Goal: Task Accomplishment & Management: Complete application form

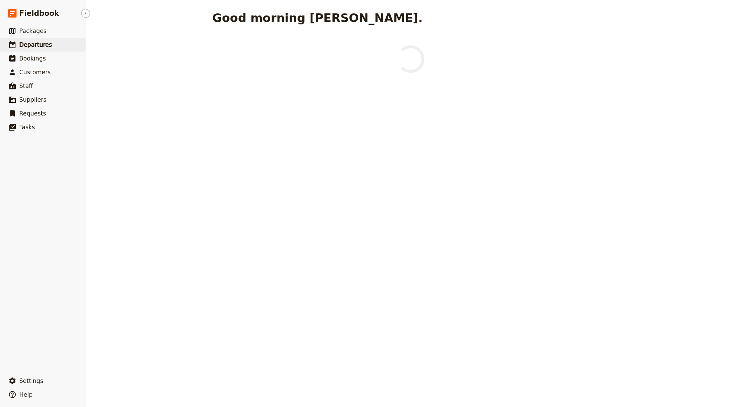
click at [61, 40] on link "​ Departures" at bounding box center [43, 45] width 86 height 14
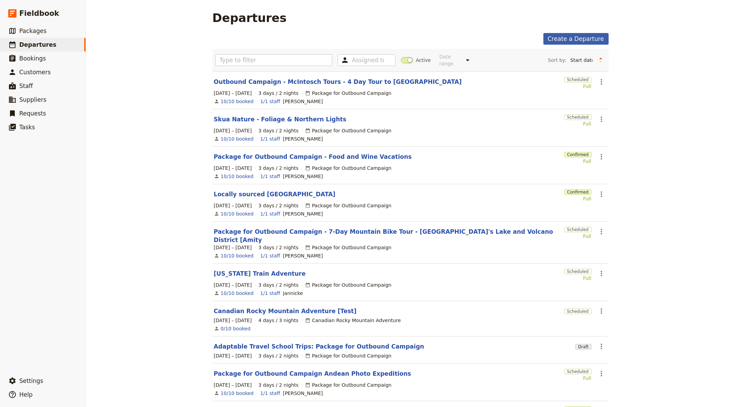
click at [564, 38] on link "Create a Departure" at bounding box center [576, 39] width 65 height 12
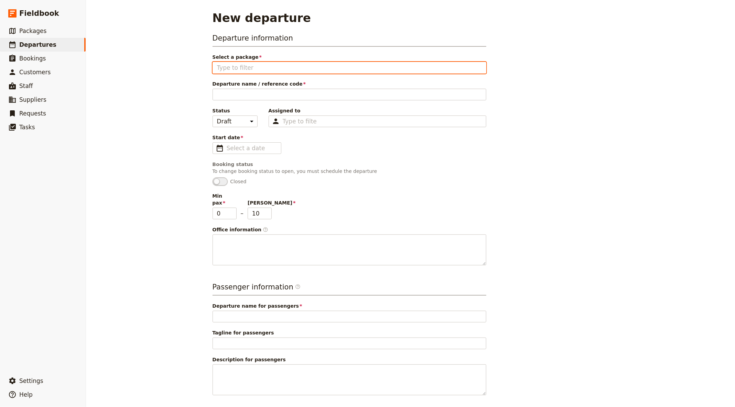
click at [322, 67] on input "Select a package" at bounding box center [349, 68] width 265 height 8
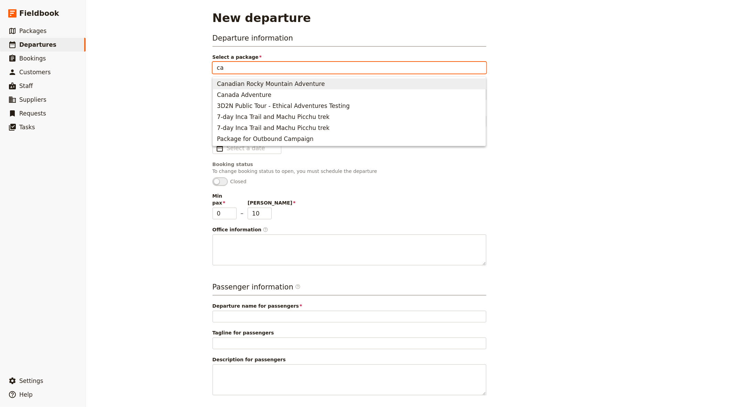
click at [296, 84] on span "Canadian Rocky Mountain Adventure" at bounding box center [271, 84] width 108 height 8
type input "Canadian Rocky Mountain Adventure"
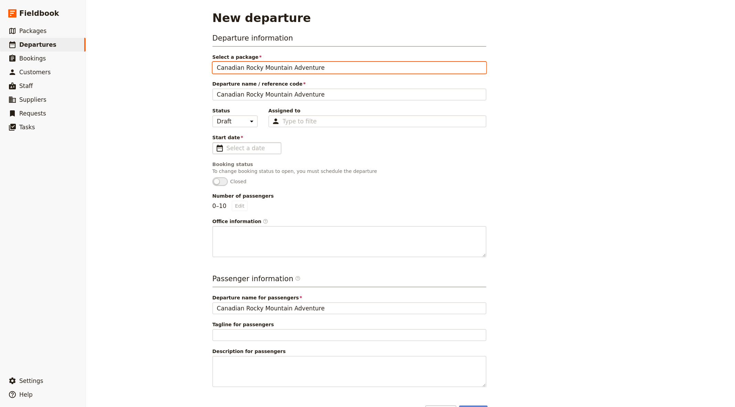
type input "Canadian Rocky Mountain Adventure"
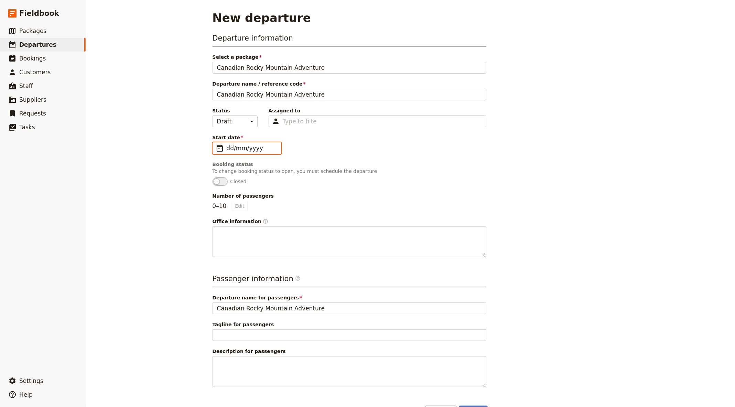
click at [256, 147] on input "dd/mm/yyyy" at bounding box center [252, 148] width 50 height 8
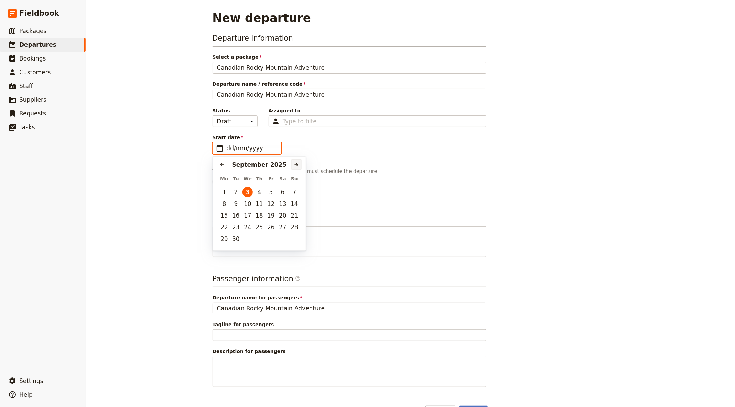
click at [299, 162] on icon "Next month" at bounding box center [297, 165] width 6 height 6
click at [224, 214] on button "10" at bounding box center [224, 216] width 10 height 10
type input "[DATE]"
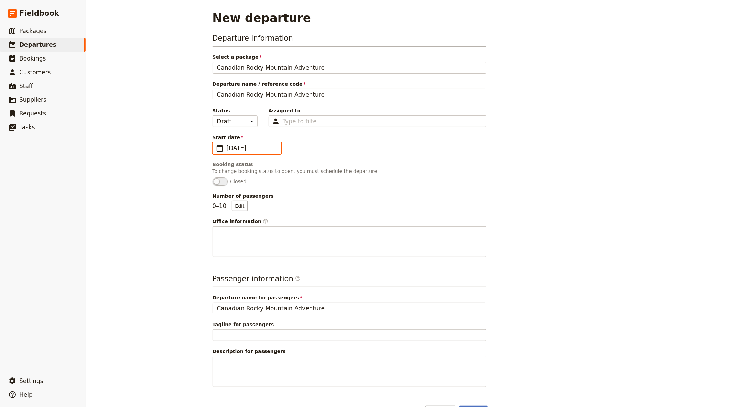
scroll to position [19, 0]
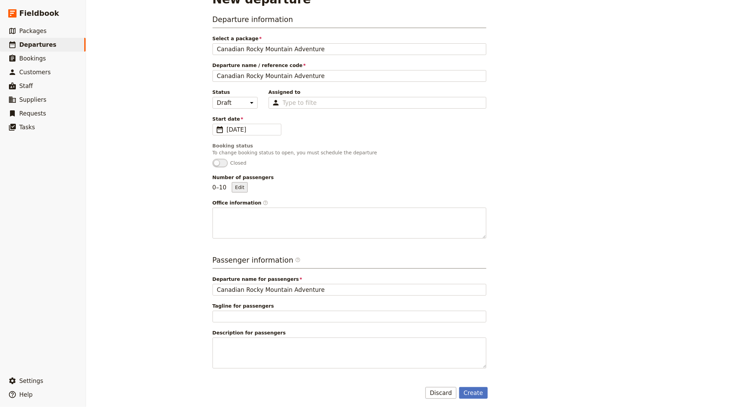
click at [238, 190] on button "Edit" at bounding box center [239, 187] width 15 height 10
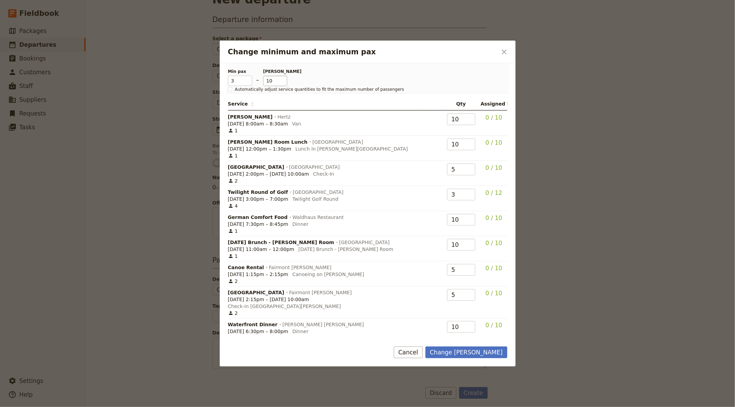
type input "3"
click at [273, 84] on input "10" at bounding box center [275, 81] width 24 height 10
type input "3"
click at [496, 351] on button "Change [PERSON_NAME]" at bounding box center [467, 353] width 82 height 12
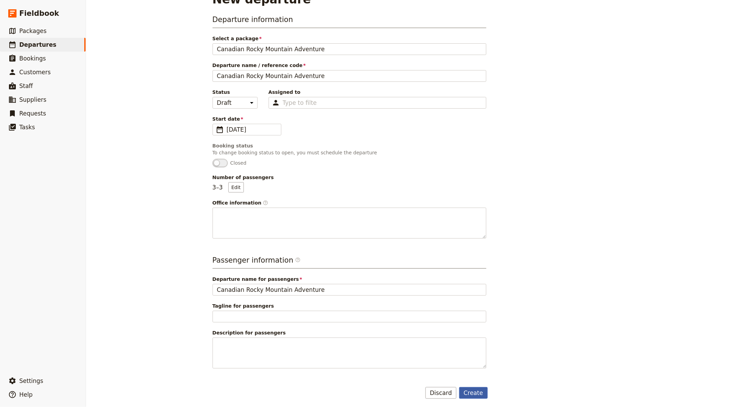
click at [471, 388] on button "Create" at bounding box center [473, 394] width 29 height 12
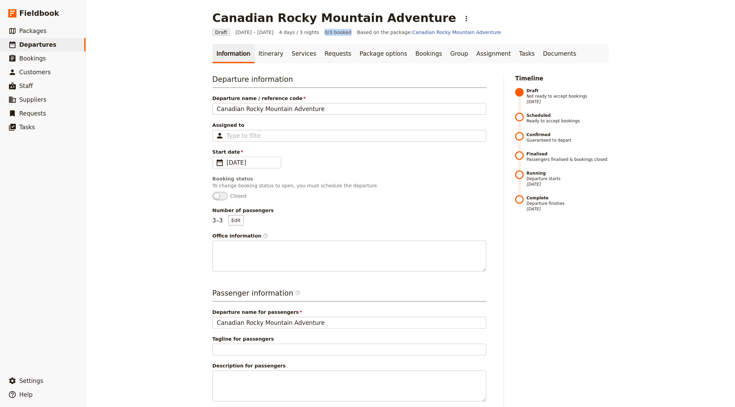
drag, startPoint x: 326, startPoint y: 34, endPoint x: 346, endPoint y: 33, distance: 19.6
click at [346, 33] on span "0/3 booked" at bounding box center [338, 32] width 27 height 7
click at [444, 84] on h3 "Departure information" at bounding box center [350, 81] width 274 height 14
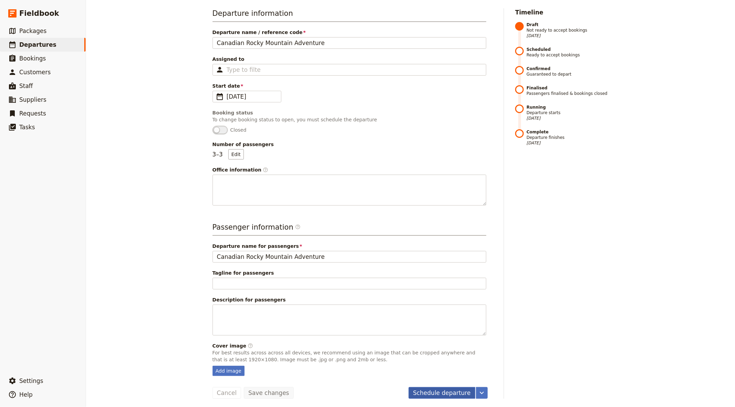
click at [443, 390] on button "Schedule departure" at bounding box center [442, 394] width 67 height 12
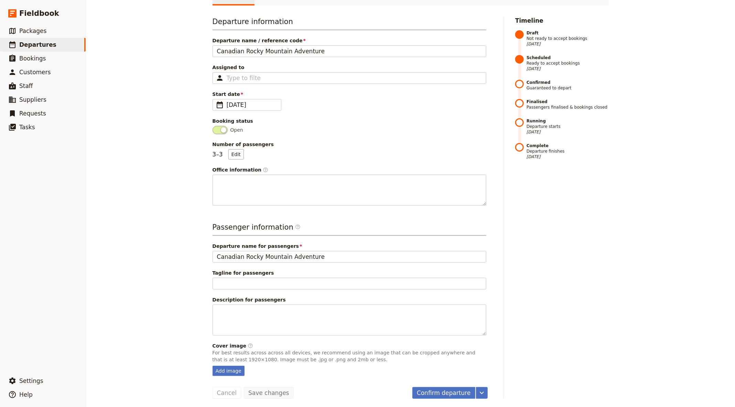
scroll to position [0, 0]
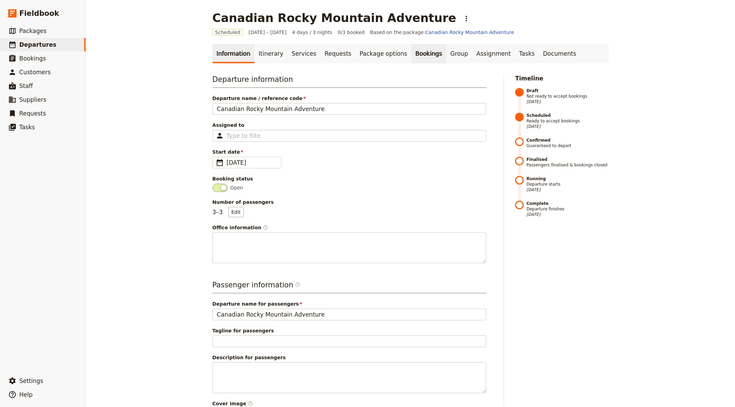
click at [421, 55] on link "Bookings" at bounding box center [429, 53] width 35 height 19
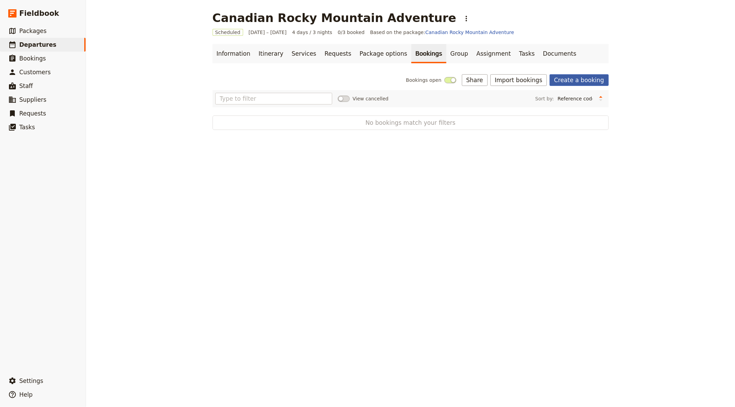
click at [586, 81] on link "Create a booking" at bounding box center [579, 80] width 59 height 12
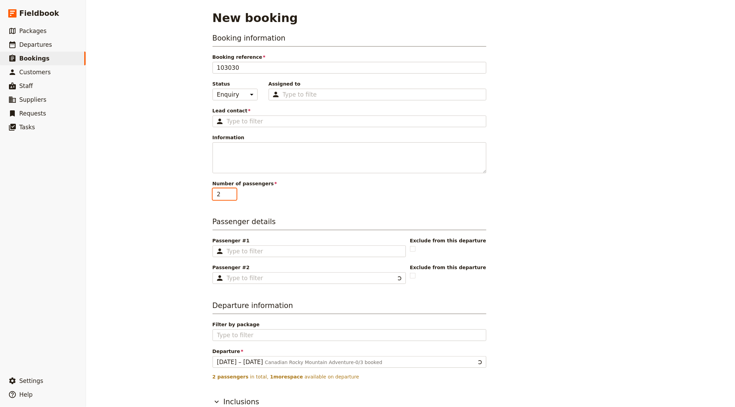
click at [231, 190] on input "2" at bounding box center [225, 195] width 24 height 12
type input "3"
click at [231, 190] on input "3" at bounding box center [225, 195] width 24 height 12
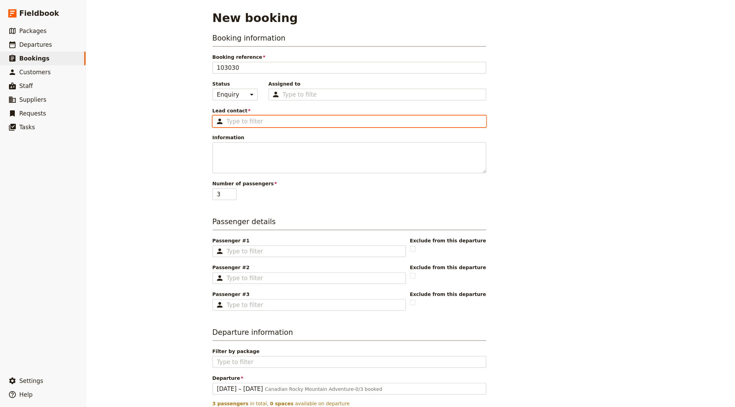
click at [272, 120] on input "Lead contact ​" at bounding box center [354, 121] width 255 height 8
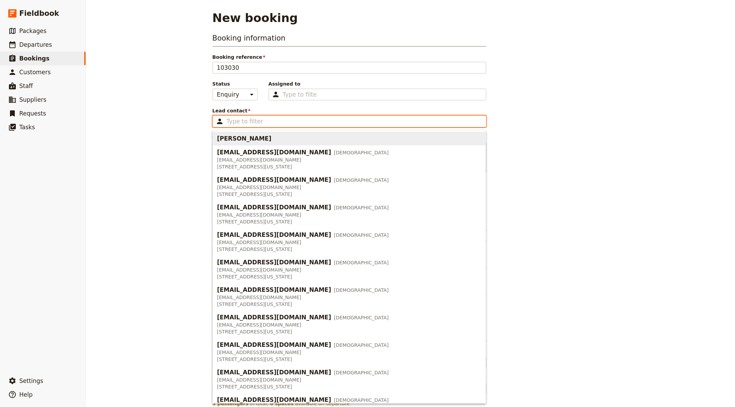
click at [266, 137] on span "[PERSON_NAME]" at bounding box center [349, 138] width 265 height 11
type input "[PERSON_NAME]"
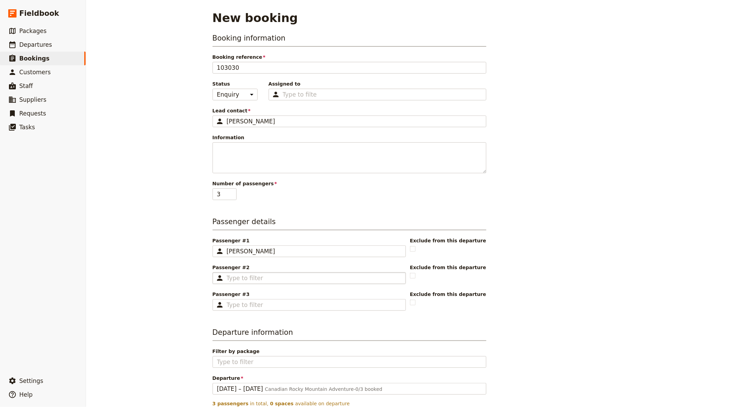
click at [269, 281] on fieldset "​" at bounding box center [309, 279] width 193 height 12
click at [269, 281] on input "Passenger #2 ​" at bounding box center [314, 278] width 175 height 8
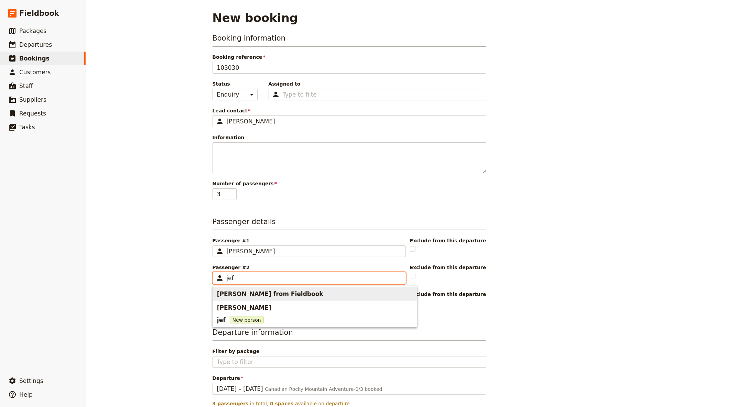
click at [274, 293] on span "[PERSON_NAME] from Fieldbook" at bounding box center [315, 294] width 196 height 11
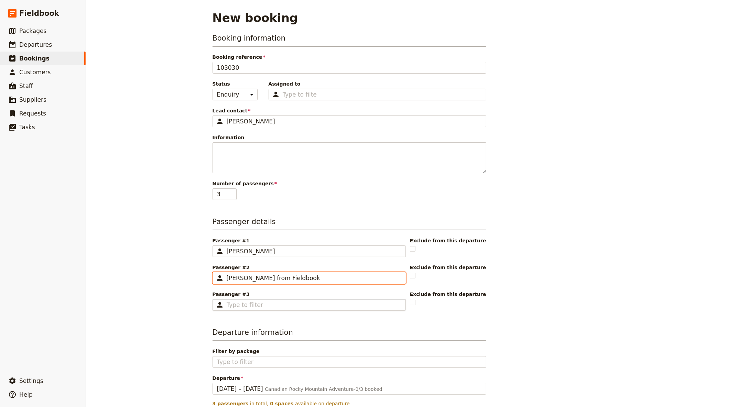
type input "[PERSON_NAME] from Fieldbook"
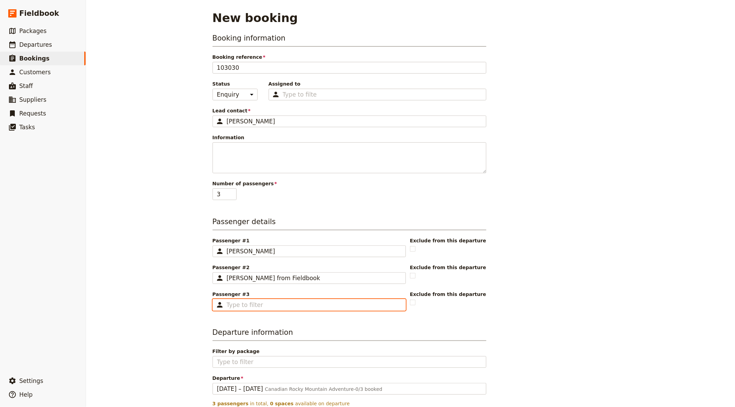
click at [265, 305] on input "Passenger #3 ​" at bounding box center [314, 305] width 175 height 8
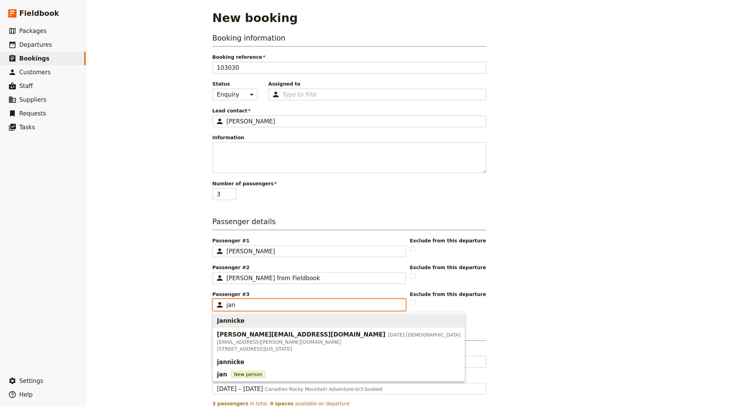
click at [256, 318] on span "Jannicke" at bounding box center [339, 321] width 244 height 11
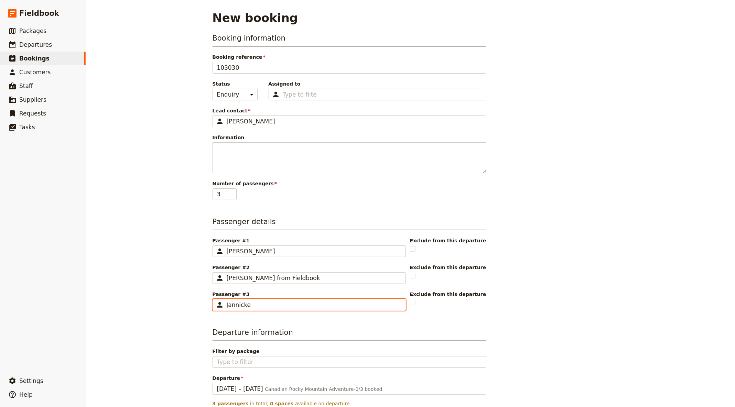
scroll to position [61, 0]
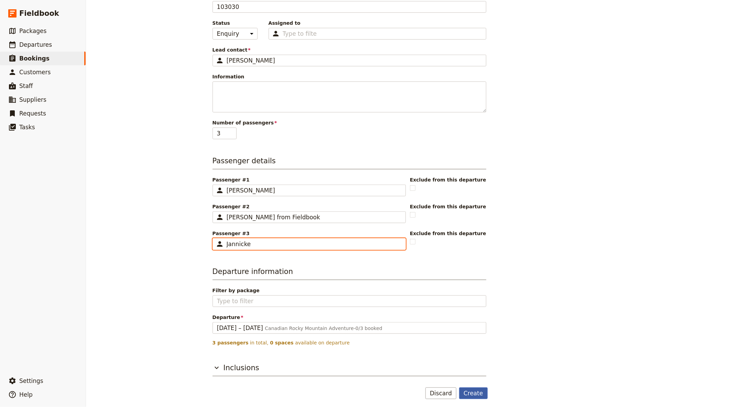
type input "Jannicke"
click at [467, 388] on button "Create" at bounding box center [473, 394] width 29 height 12
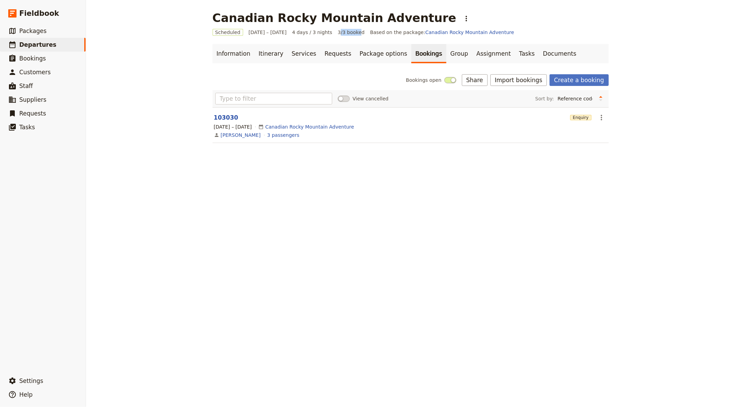
drag, startPoint x: 336, startPoint y: 33, endPoint x: 354, endPoint y: 33, distance: 18.9
click at [354, 33] on span "3/3 booked" at bounding box center [351, 32] width 27 height 7
click at [356, 33] on span "3/3 booked" at bounding box center [351, 32] width 27 height 7
click at [547, 52] on link "Documents" at bounding box center [560, 53] width 42 height 19
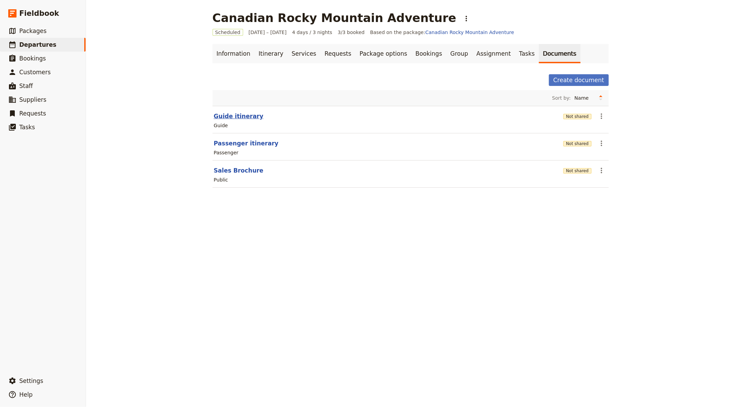
click at [237, 114] on button "Guide itinerary" at bounding box center [239, 116] width 50 height 8
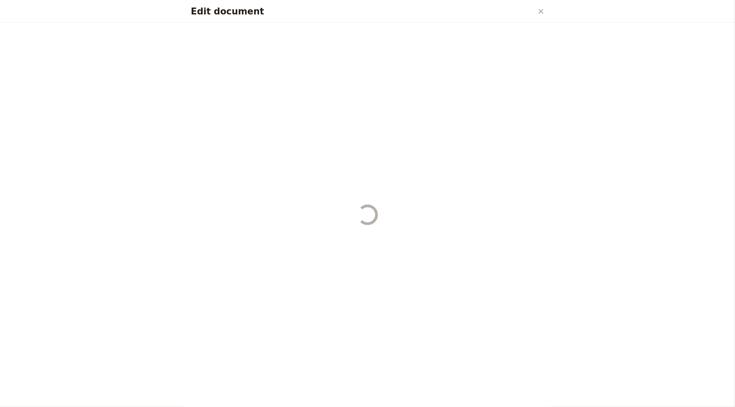
select select "STAFF"
select select "RUN_SHEET"
select select "DEFAULT"
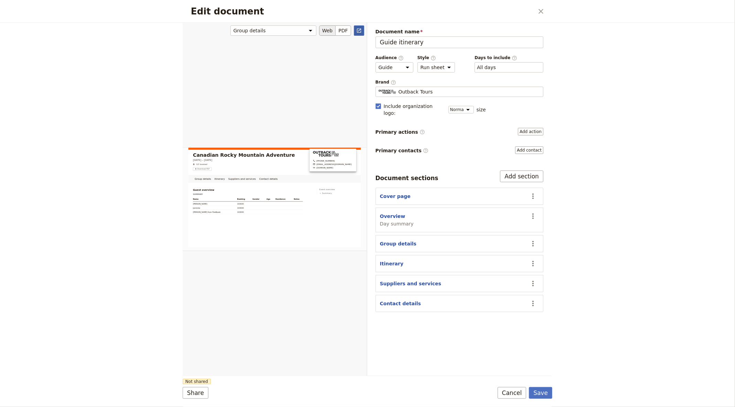
click at [357, 31] on icon "Open full preview" at bounding box center [360, 31] width 6 height 6
click at [402, 300] on button "Contact details" at bounding box center [400, 303] width 41 height 7
select select "CONTACT_DETAILS"
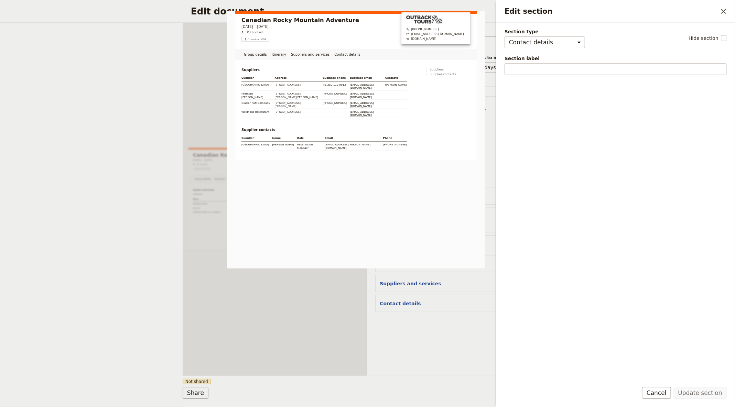
click at [407, 314] on div "Document name Guide itinerary Preview Audience ​ Public Passenger Guide Style ​…" at bounding box center [460, 199] width 185 height 353
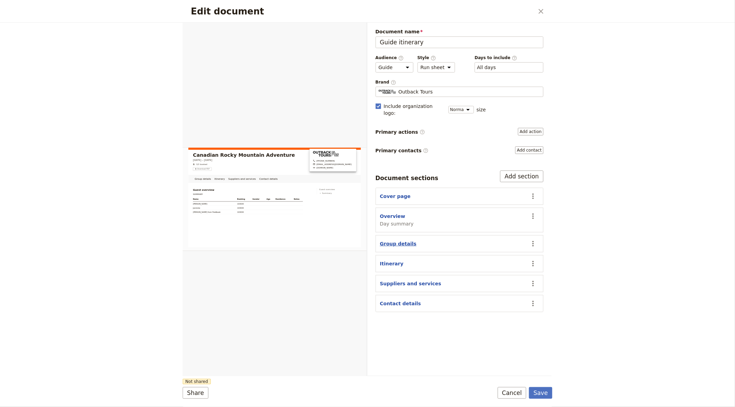
click at [397, 241] on button "Group details" at bounding box center [398, 244] width 36 height 7
select select "GROUP_DETAILS"
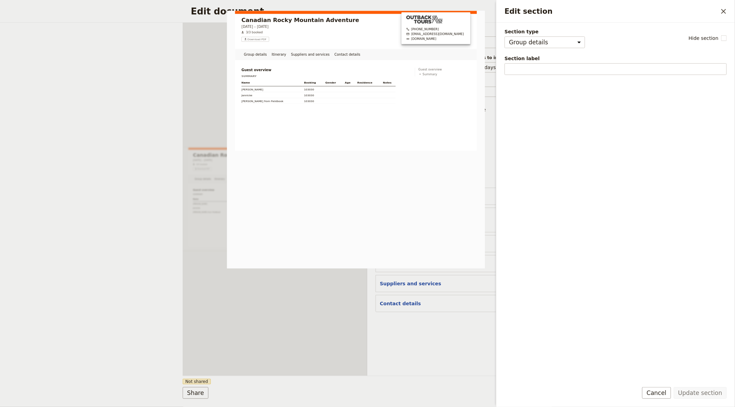
click at [393, 300] on section "Contact details ​" at bounding box center [460, 303] width 168 height 17
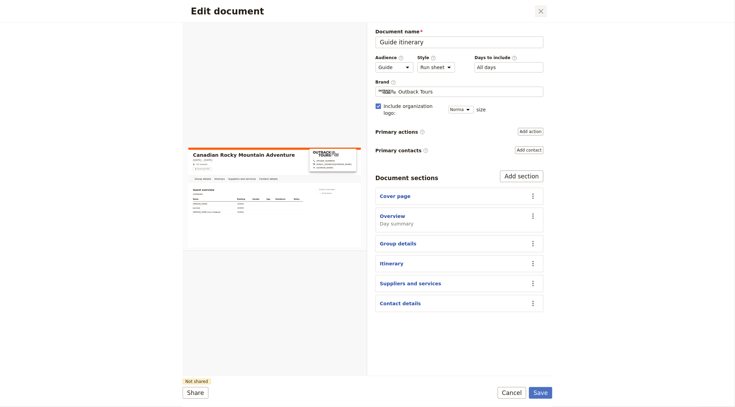
click at [546, 12] on button "​" at bounding box center [541, 12] width 12 height 12
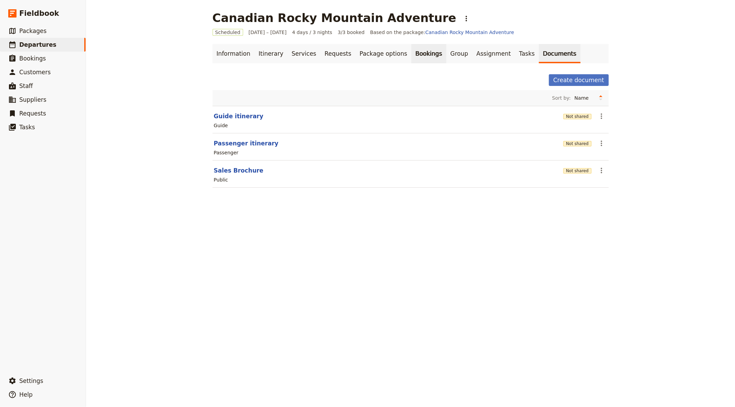
click at [412, 59] on link "Bookings" at bounding box center [429, 53] width 35 height 19
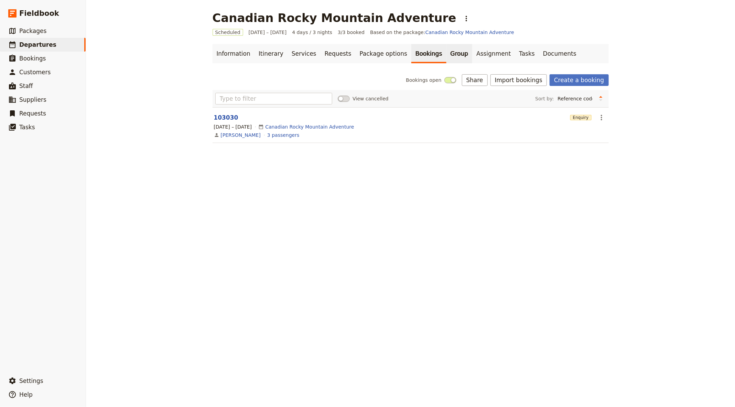
click at [447, 55] on link "Group" at bounding box center [460, 53] width 26 height 19
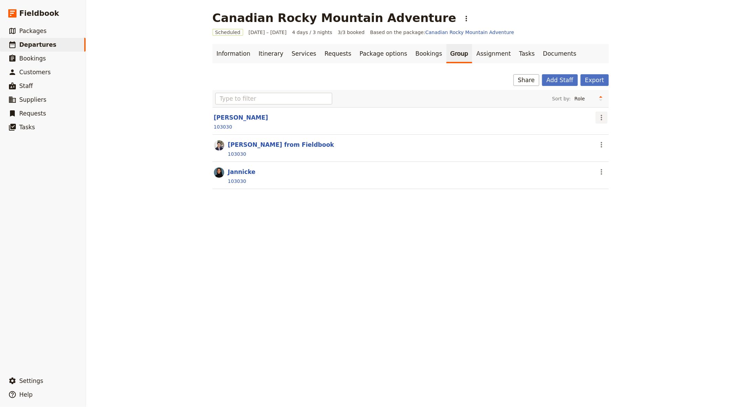
click at [598, 117] on icon "Actions" at bounding box center [602, 118] width 8 height 8
click at [620, 131] on span "Go to passenger profile" at bounding box center [629, 131] width 56 height 7
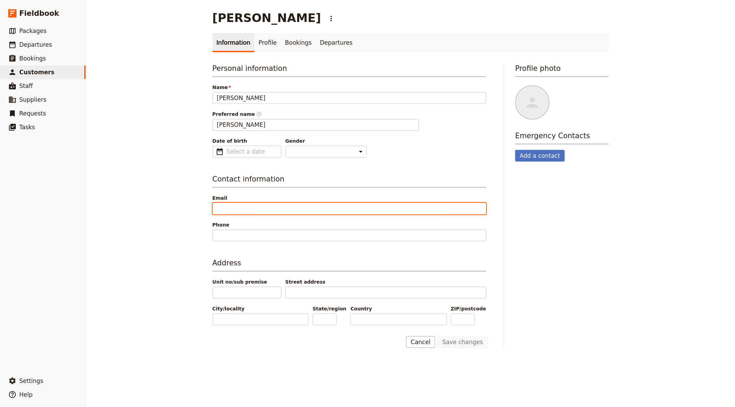
click at [277, 209] on input "Email" at bounding box center [350, 209] width 274 height 12
click at [221, 224] on span "Phone" at bounding box center [350, 225] width 274 height 7
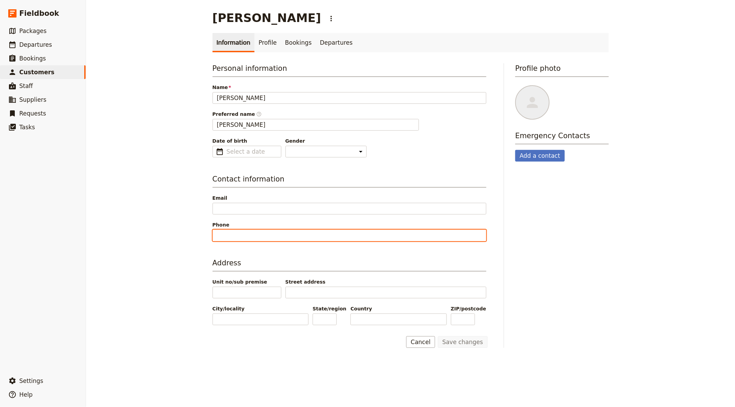
click at [221, 230] on input "Phone" at bounding box center [350, 236] width 274 height 12
click at [221, 233] on input "Phone" at bounding box center [350, 236] width 274 height 12
type input "123456"
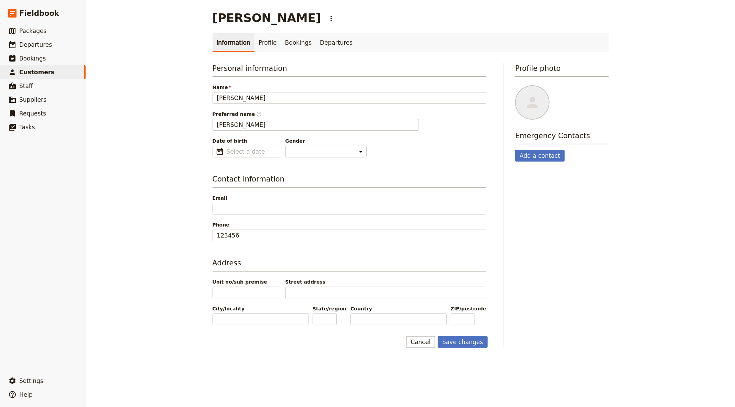
click at [247, 195] on span "Email" at bounding box center [350, 198] width 274 height 7
click at [247, 203] on input "Email" at bounding box center [350, 209] width 274 height 12
click at [242, 210] on input "Email" at bounding box center [350, 209] width 274 height 12
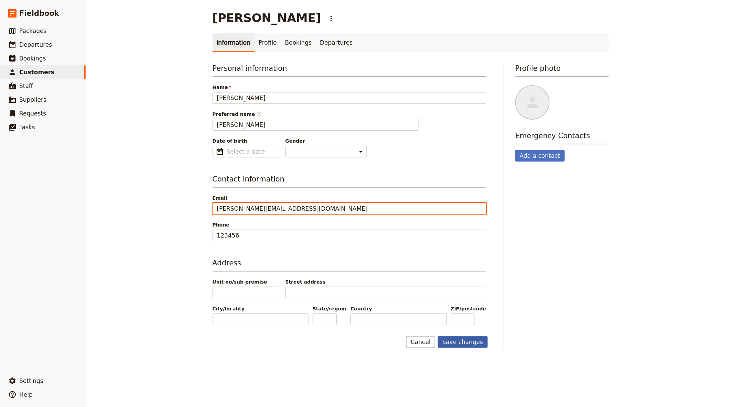
type input "[PERSON_NAME][EMAIL_ADDRESS][DOMAIN_NAME]"
click at [471, 340] on button "Save changes" at bounding box center [463, 343] width 50 height 12
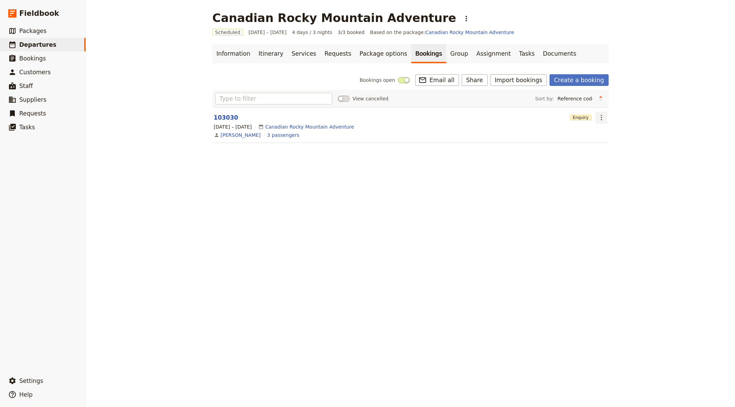
click at [602, 120] on icon "Actions" at bounding box center [602, 118] width 8 height 8
click at [608, 182] on span "Close enquiry" at bounding box center [617, 181] width 33 height 7
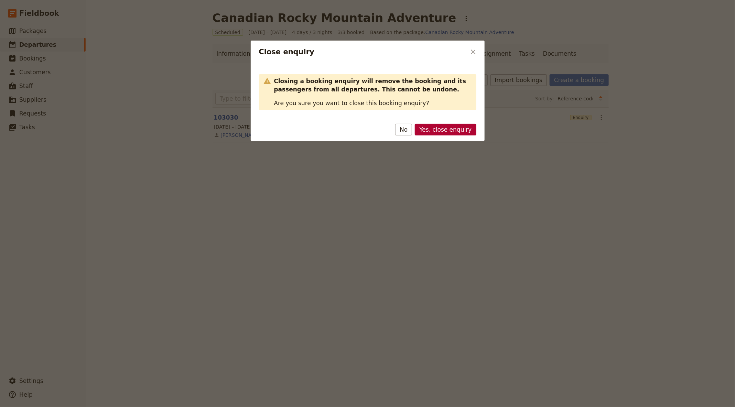
click at [433, 131] on button "Yes, close enquiry" at bounding box center [445, 130] width 61 height 12
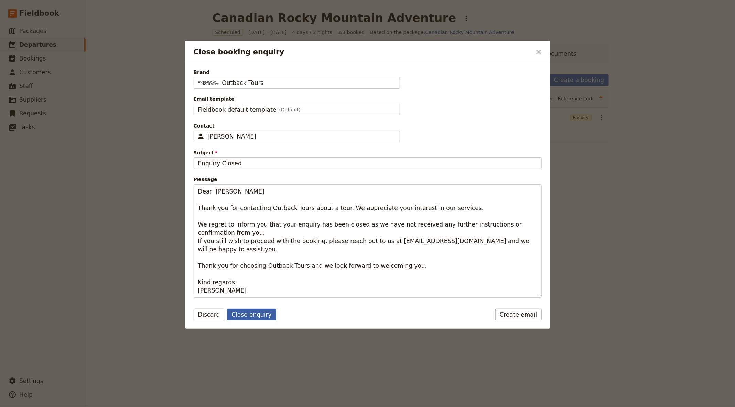
click at [248, 309] on button "Close enquiry" at bounding box center [251, 315] width 49 height 12
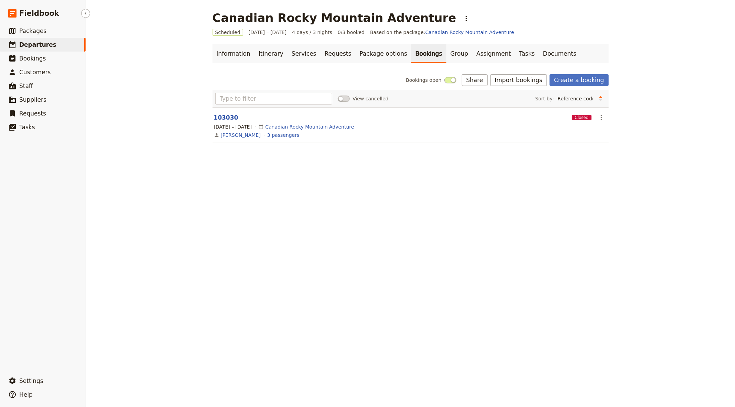
click at [48, 48] on span "Departures" at bounding box center [37, 44] width 37 height 7
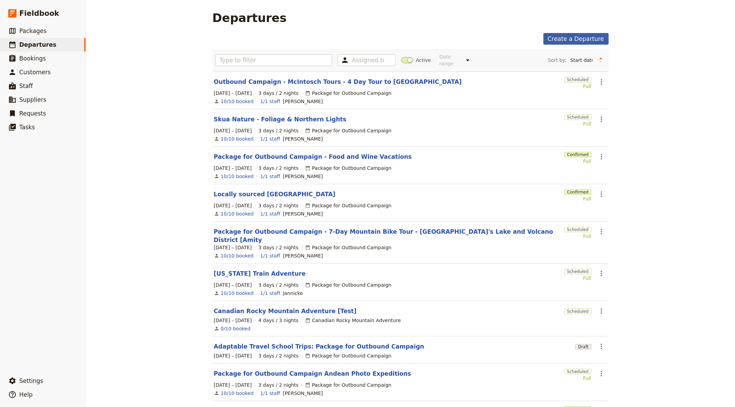
click at [576, 42] on link "Create a Departure" at bounding box center [576, 39] width 65 height 12
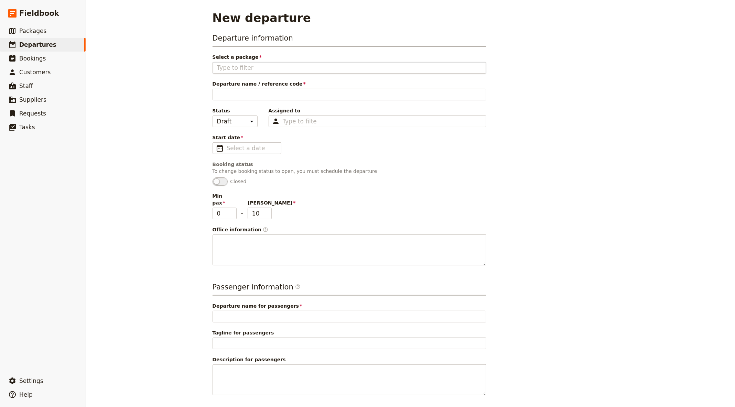
click at [298, 72] on fieldset at bounding box center [350, 68] width 274 height 12
click at [298, 72] on input "Select a package" at bounding box center [349, 68] width 265 height 8
click at [273, 71] on input "cala" at bounding box center [349, 68] width 265 height 8
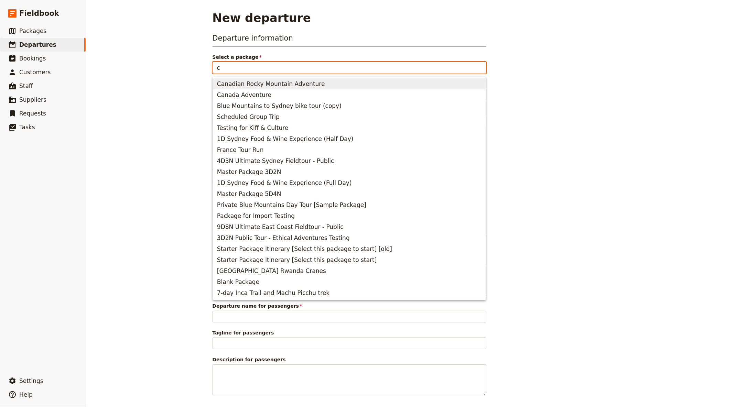
click at [283, 83] on span "Canadian Rocky Mountain Adventure" at bounding box center [271, 84] width 108 height 8
type input "Canadian Rocky Mountain Adventure"
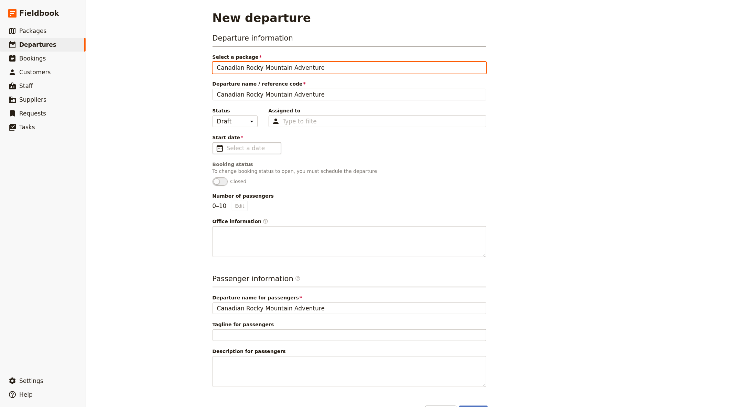
type input "Canadian Rocky Mountain Adventure"
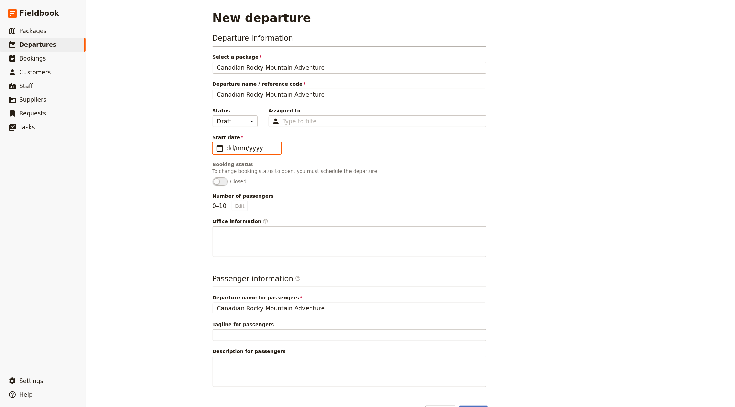
click at [243, 150] on input "dd/mm/yyyy" at bounding box center [252, 148] width 50 height 8
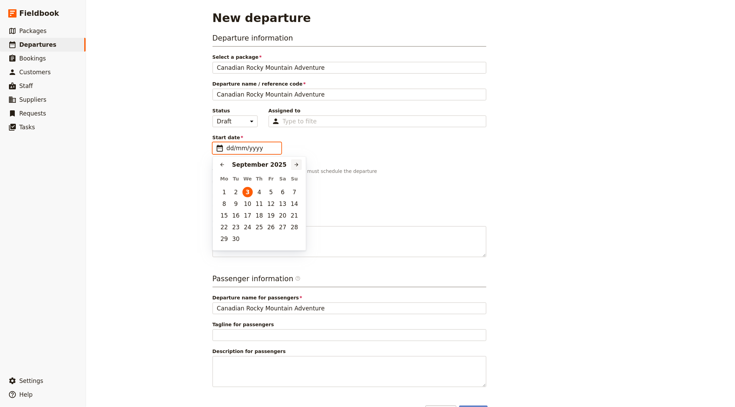
click at [297, 162] on icon "Next month" at bounding box center [297, 165] width 6 height 6
click at [222, 212] on button "15" at bounding box center [224, 216] width 10 height 10
type input "[DATE]"
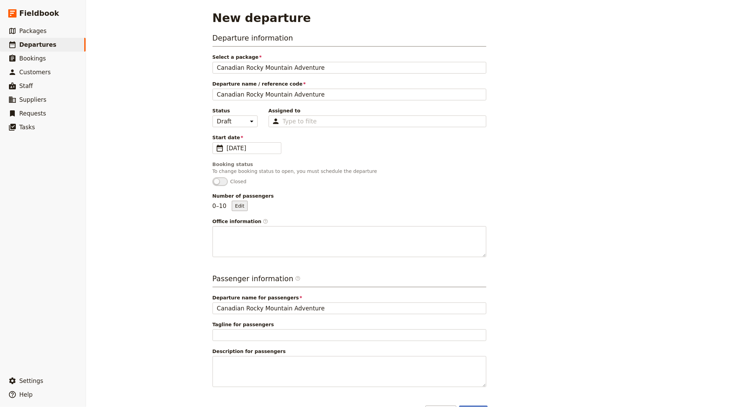
click at [243, 206] on button "Edit" at bounding box center [239, 206] width 15 height 10
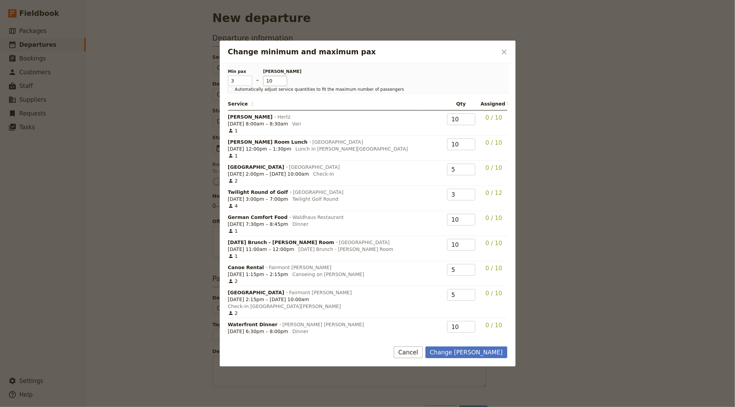
type input "3"
click at [272, 82] on input "10" at bounding box center [275, 81] width 24 height 10
type input "3"
click at [490, 356] on button "Change [PERSON_NAME]" at bounding box center [467, 353] width 82 height 12
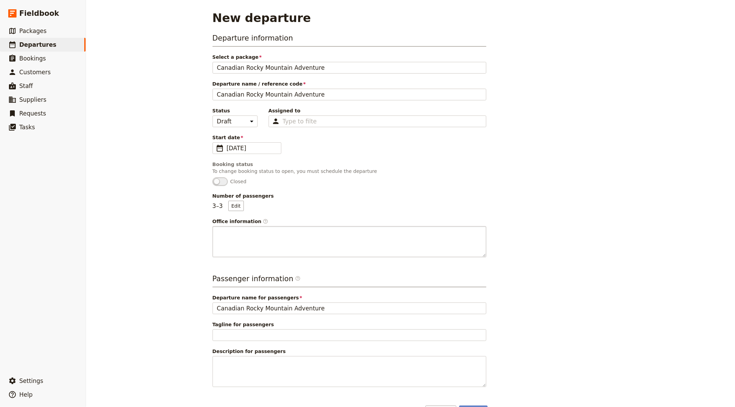
scroll to position [19, 0]
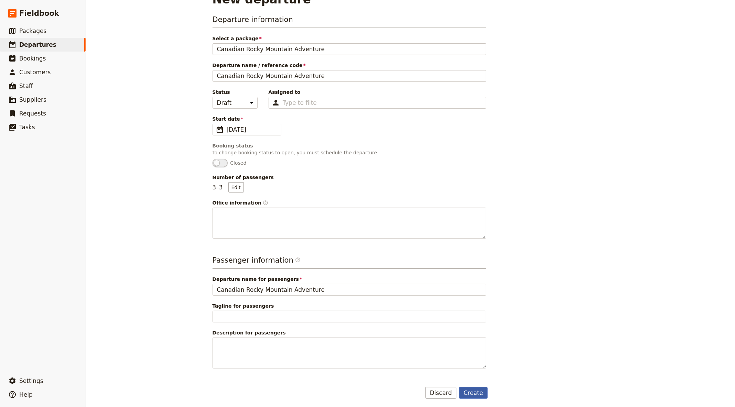
click at [475, 395] on button "Create" at bounding box center [473, 394] width 29 height 12
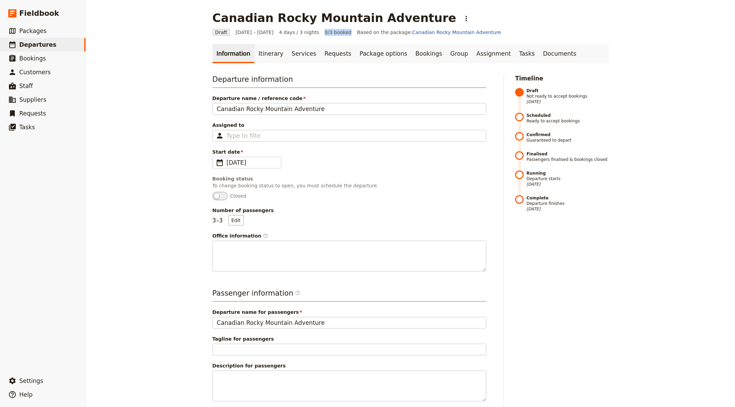
drag, startPoint x: 322, startPoint y: 31, endPoint x: 346, endPoint y: 31, distance: 24.4
click at [346, 31] on span "0/3 booked" at bounding box center [338, 32] width 27 height 7
click at [398, 188] on p "To change booking status to open, you must schedule the departure" at bounding box center [350, 185] width 274 height 7
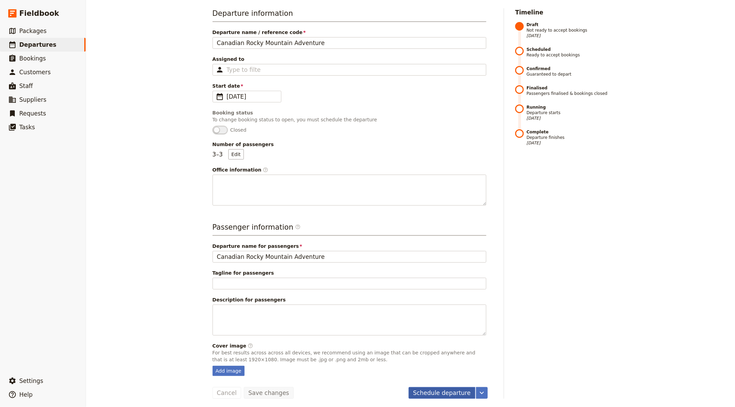
click at [434, 389] on button "Schedule departure" at bounding box center [442, 394] width 67 height 12
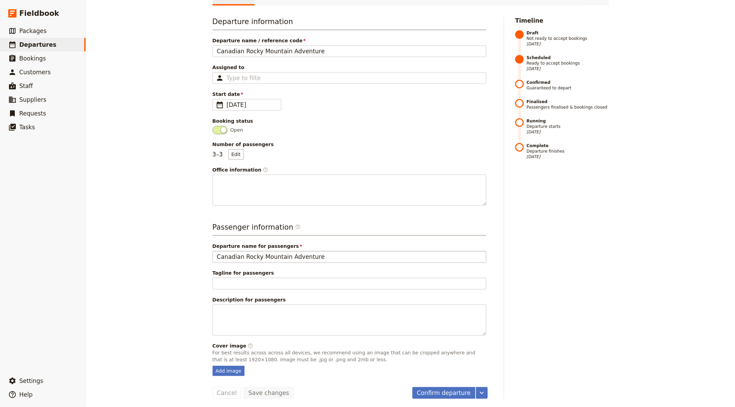
scroll to position [0, 0]
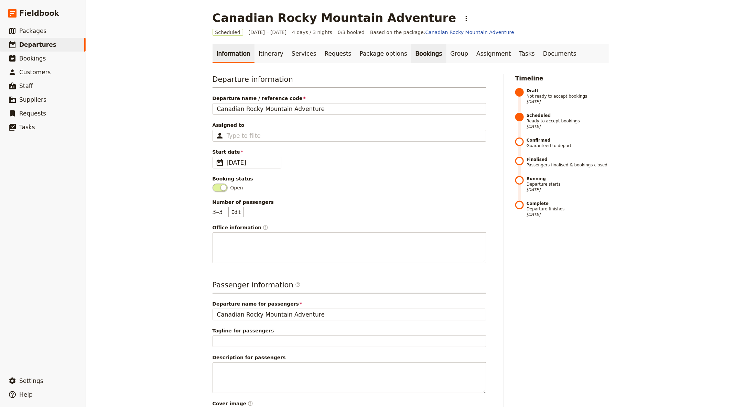
click at [417, 53] on link "Bookings" at bounding box center [429, 53] width 35 height 19
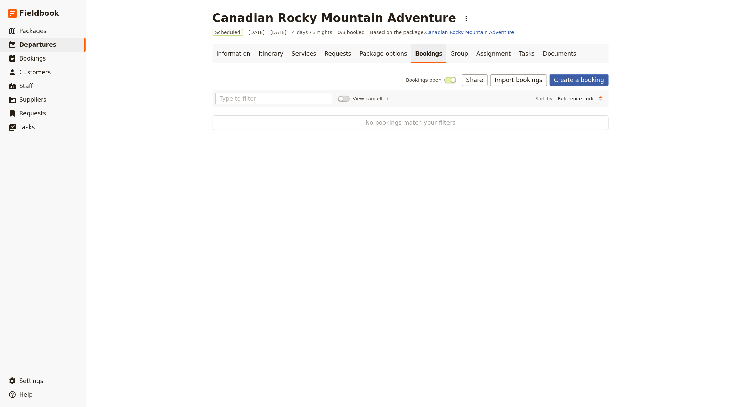
click at [582, 83] on link "Create a booking" at bounding box center [579, 80] width 59 height 12
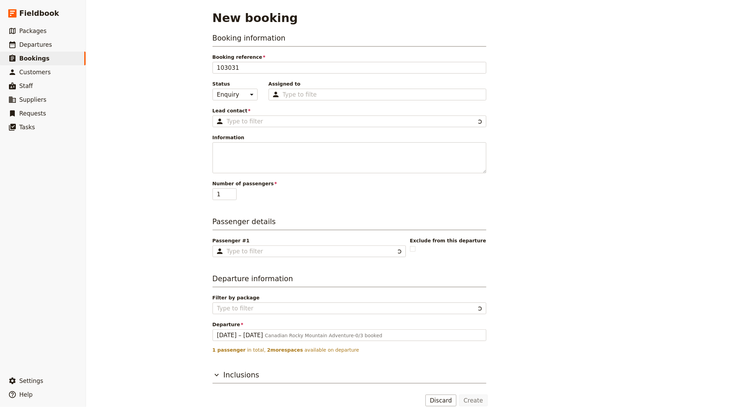
type input "Canadian Rocky Mountain Adventure"
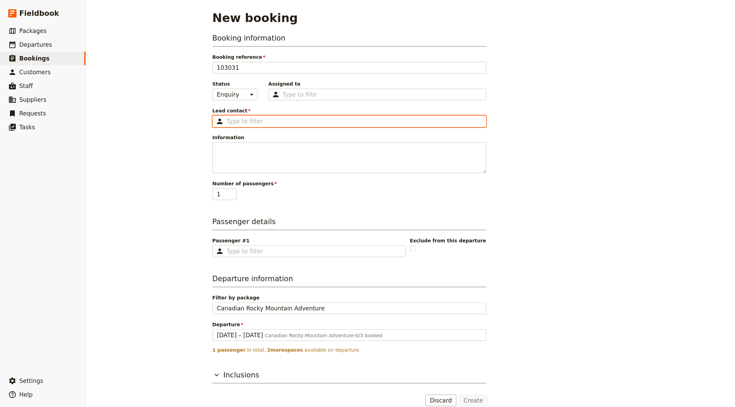
click at [283, 120] on input "Lead contact ​" at bounding box center [354, 121] width 255 height 8
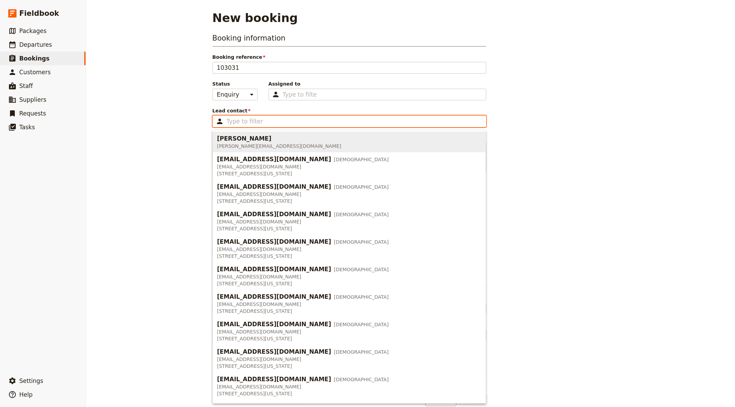
click at [270, 138] on span "[PERSON_NAME] [PERSON_NAME][EMAIL_ADDRESS][DOMAIN_NAME]" at bounding box center [349, 142] width 265 height 18
type input "[PERSON_NAME]"
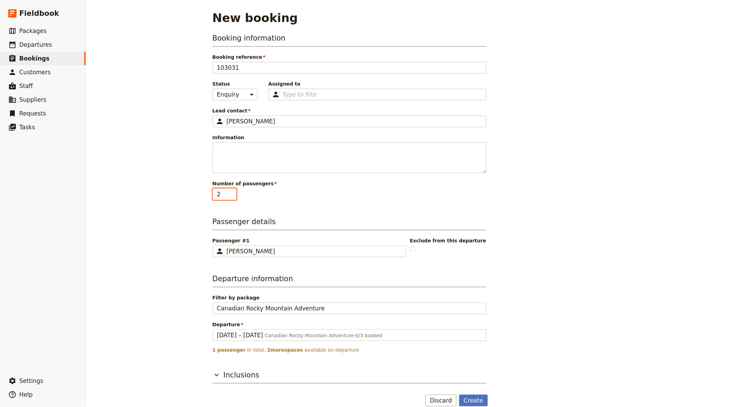
click at [233, 190] on input "2" at bounding box center [225, 195] width 24 height 12
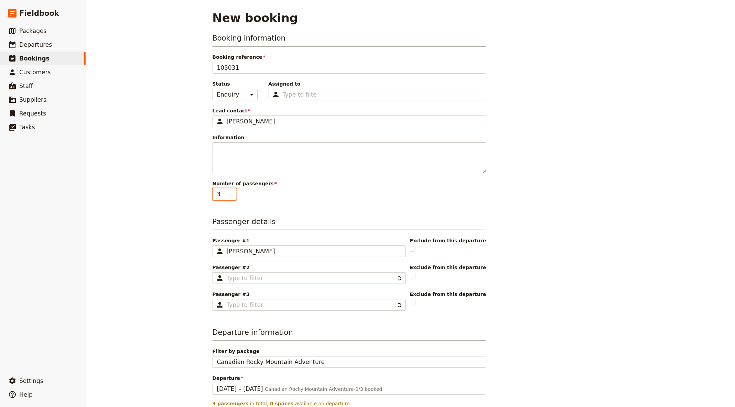
type input "3"
click at [233, 190] on input "3" at bounding box center [225, 195] width 24 height 12
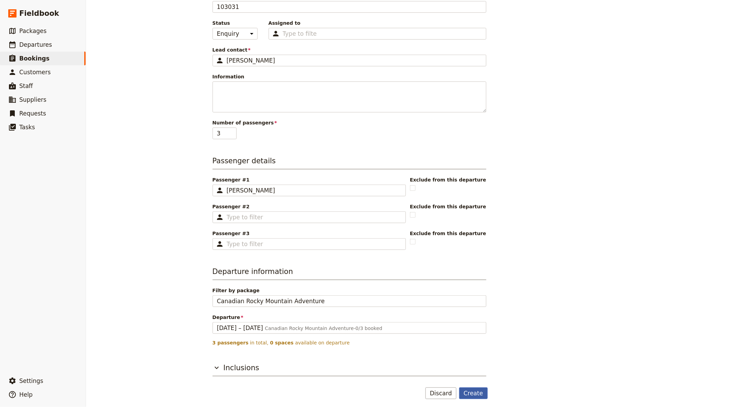
click at [479, 392] on button "Create" at bounding box center [473, 394] width 29 height 12
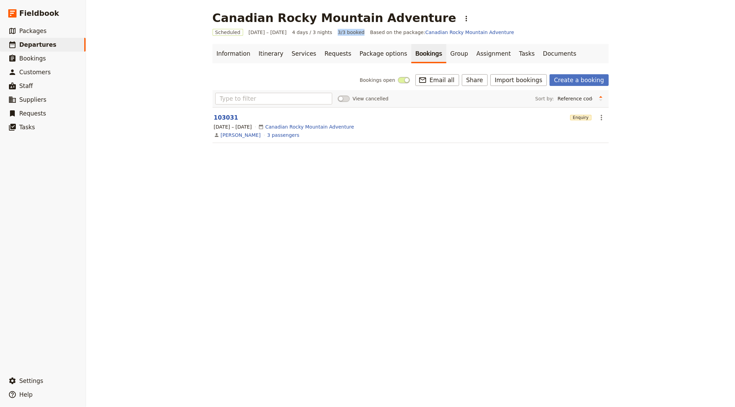
drag, startPoint x: 332, startPoint y: 31, endPoint x: 359, endPoint y: 31, distance: 26.5
click at [359, 31] on div "Scheduled [DATE] – [DATE] 4 days / 3 nights 3/3 booked Based on the package: Ca…" at bounding box center [411, 32] width 396 height 7
click at [539, 55] on link "Documents" at bounding box center [560, 53] width 42 height 19
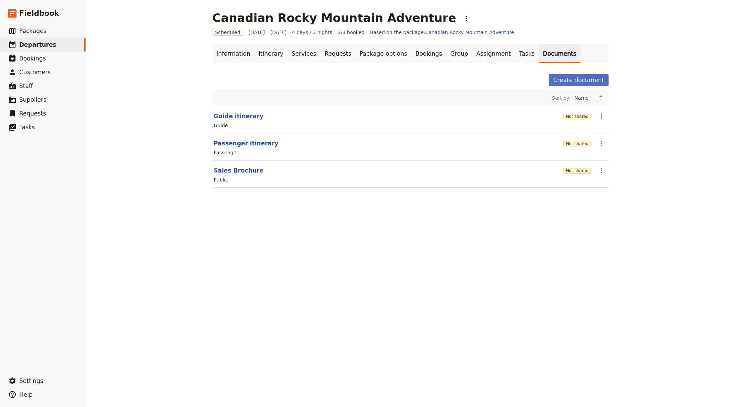
click at [230, 121] on div "Guide" at bounding box center [410, 125] width 395 height 8
click at [238, 115] on button "Guide itinerary" at bounding box center [239, 116] width 50 height 8
select select "STAFF"
select select "RUN_SHEET"
select select "DEFAULT"
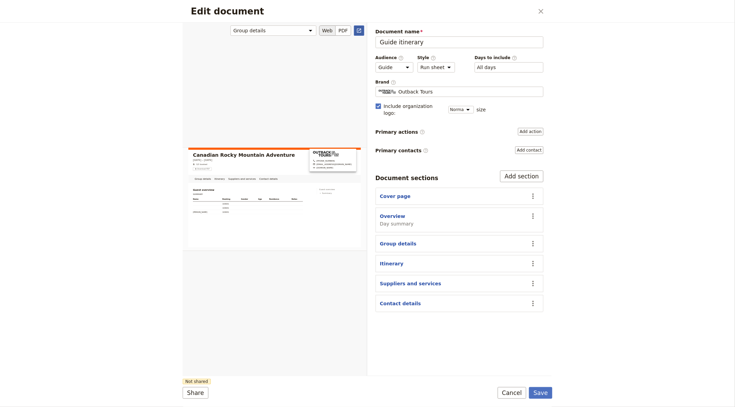
click at [359, 27] on link "​" at bounding box center [359, 30] width 10 height 10
click at [540, 11] on icon "Close dialog" at bounding box center [541, 11] width 8 height 8
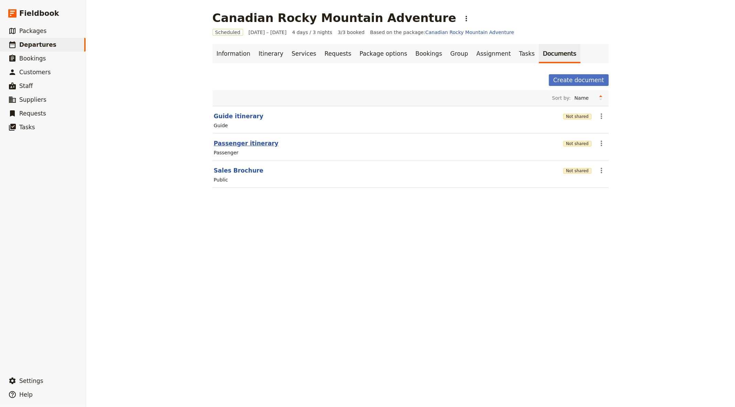
click at [245, 144] on button "Passenger itinerary" at bounding box center [246, 143] width 65 height 8
select select "PASSENGER"
select select "RUN_SHEET"
select select "DEFAULT"
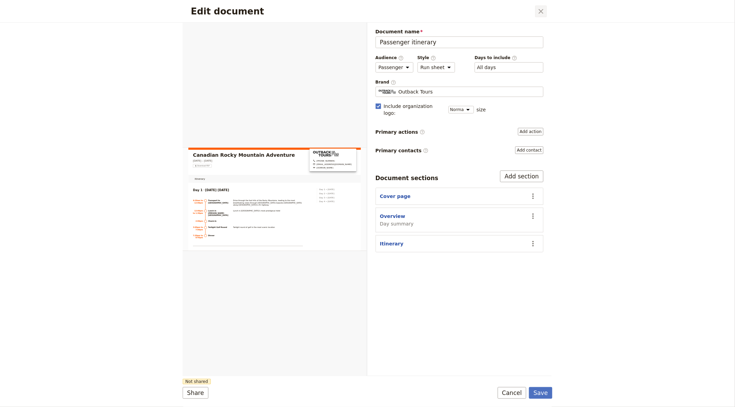
click at [538, 8] on icon "Close dialog" at bounding box center [541, 11] width 8 height 8
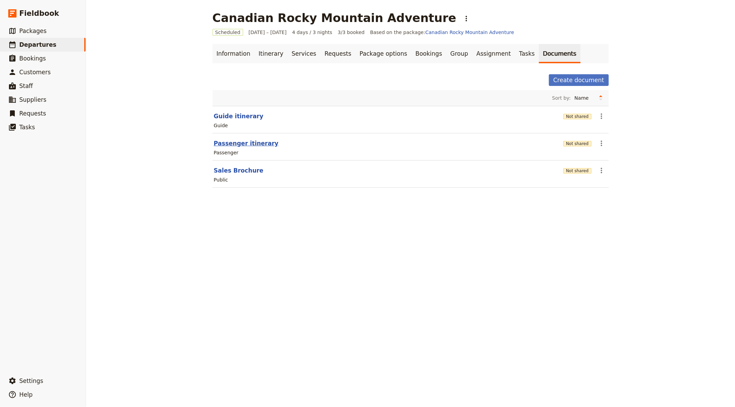
click at [266, 142] on button "Passenger itinerary" at bounding box center [246, 143] width 65 height 8
select select "PASSENGER"
select select "RUN_SHEET"
select select "DEFAULT"
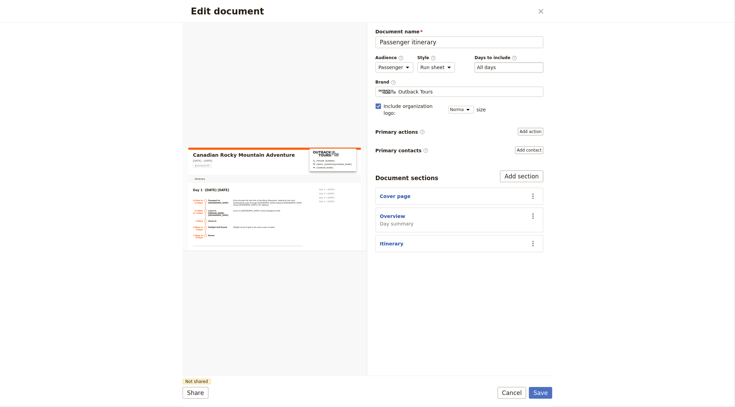
click at [511, 63] on div "​ All days 1, 2, 3, 4" at bounding box center [509, 67] width 69 height 10
click at [496, 64] on button "​ All days" at bounding box center [486, 67] width 19 height 7
click at [504, 112] on span "Day 4" at bounding box center [509, 110] width 60 height 7
type input "1, 2, 3"
checkbox input "false"
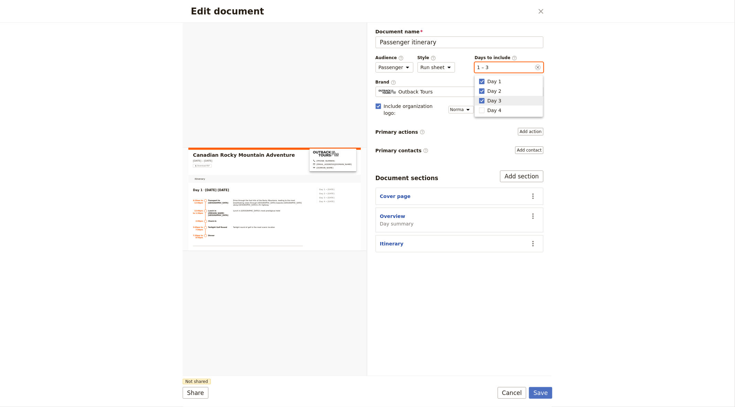
click at [504, 99] on span "Day 3" at bounding box center [509, 100] width 60 height 7
type input "1, 2"
checkbox input "false"
click at [504, 90] on span "Day 2" at bounding box center [509, 91] width 60 height 7
type input "1"
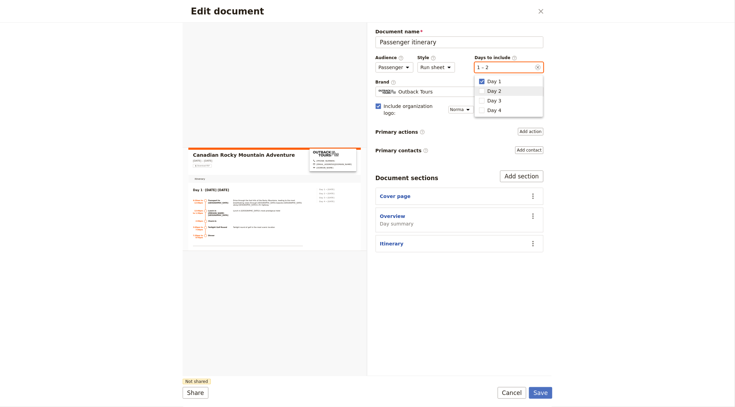
checkbox input "false"
click at [499, 98] on span "Day 3" at bounding box center [495, 100] width 14 height 7
type input "1, 3"
checkbox input "true"
click at [487, 91] on span "Day 2" at bounding box center [509, 91] width 60 height 7
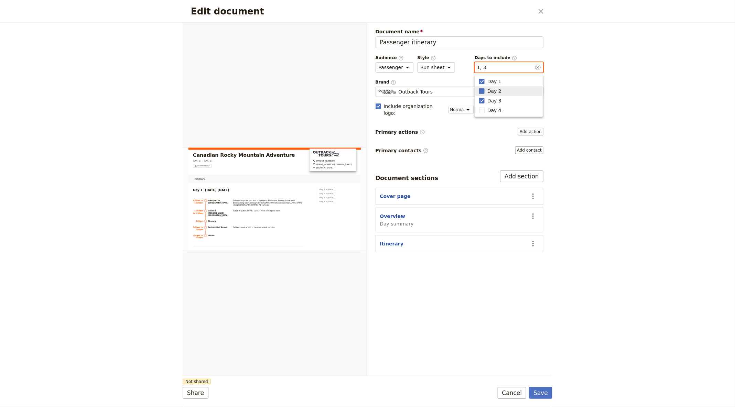
type input "1, 2, 3"
checkbox input "true"
click at [501, 83] on span "Day 1" at bounding box center [509, 81] width 60 height 7
type input "2, 3"
checkbox input "false"
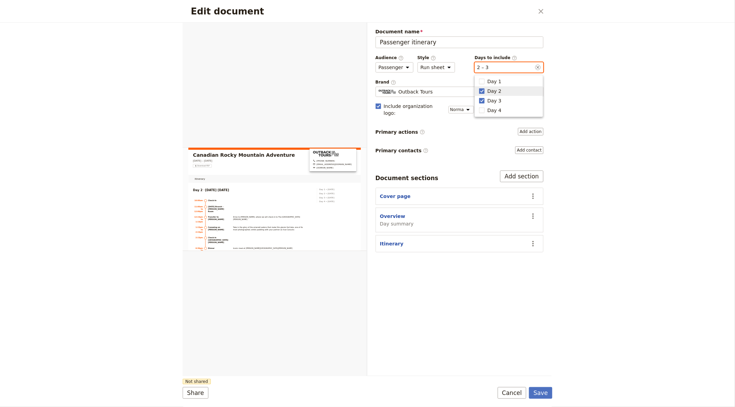
click at [500, 92] on span "Day 2" at bounding box center [495, 91] width 14 height 7
type input "3"
checkbox input "false"
click at [497, 101] on span "Day 3" at bounding box center [495, 100] width 14 height 7
checkbox input "false"
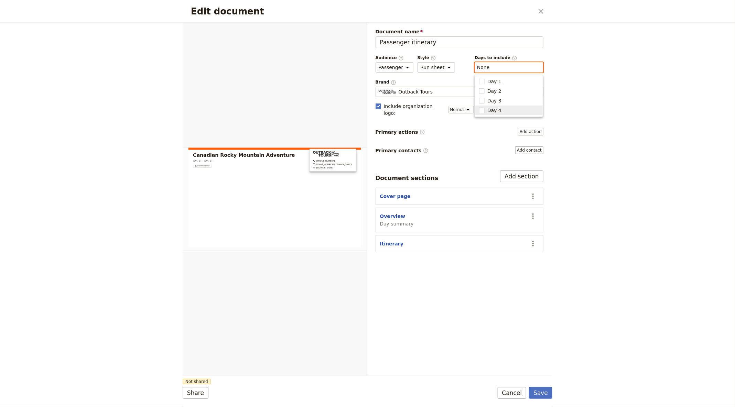
click at [495, 114] on span "Day 4" at bounding box center [495, 110] width 14 height 7
type input "4"
checkbox input "true"
click at [506, 79] on span "Day 1" at bounding box center [509, 81] width 60 height 7
type input "1, 4"
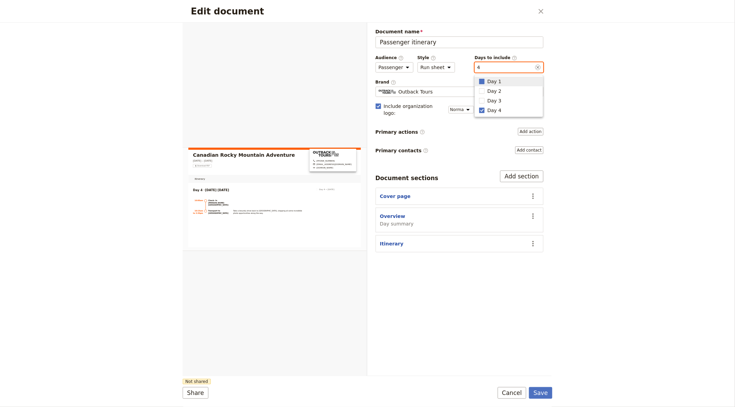
checkbox input "true"
click at [502, 89] on span "Day 2" at bounding box center [509, 91] width 60 height 7
type input "1, 2, 4"
checkbox input "true"
click at [496, 102] on span "Day 3" at bounding box center [495, 100] width 14 height 7
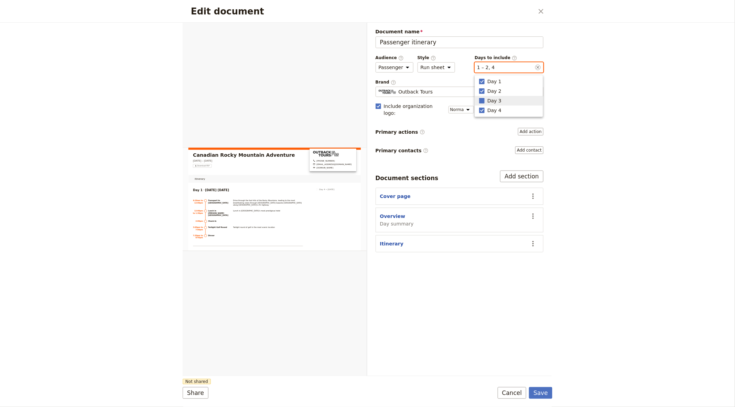
type input "1, 2, 3, 4"
checkbox input "true"
click at [496, 109] on span "Day 4" at bounding box center [495, 110] width 14 height 7
type input "1, 2, 3"
checkbox input "false"
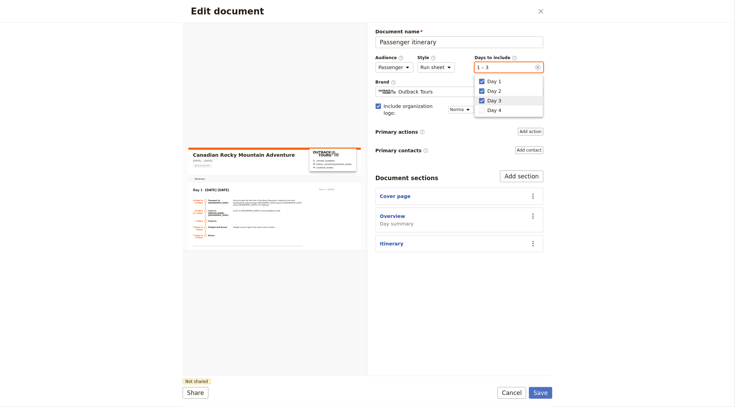
click at [500, 100] on span "Day 3" at bounding box center [495, 100] width 14 height 7
type input "1, 2"
checkbox input "false"
click at [606, 93] on div "Edit document ​ Web PDF ​ Document name Passenger itinerary Preview Audience ​ …" at bounding box center [367, 203] width 735 height 407
click at [397, 213] on button "Overview" at bounding box center [392, 216] width 25 height 7
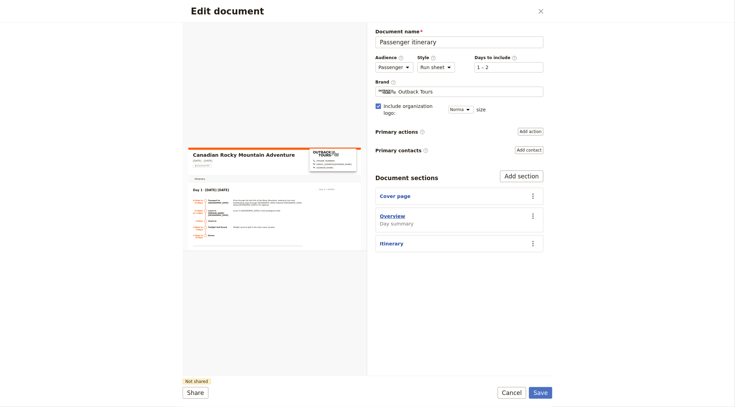
select select "DAY_SUMMARY"
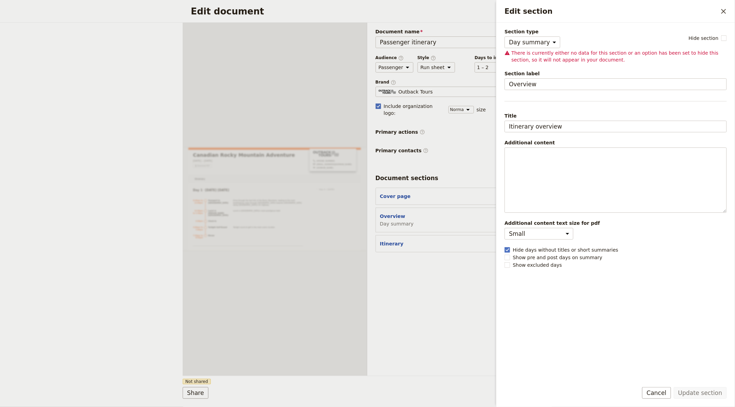
click at [464, 267] on div "Document name Passenger itinerary Preview Audience ​ Public Passenger Guide Sty…" at bounding box center [460, 199] width 185 height 353
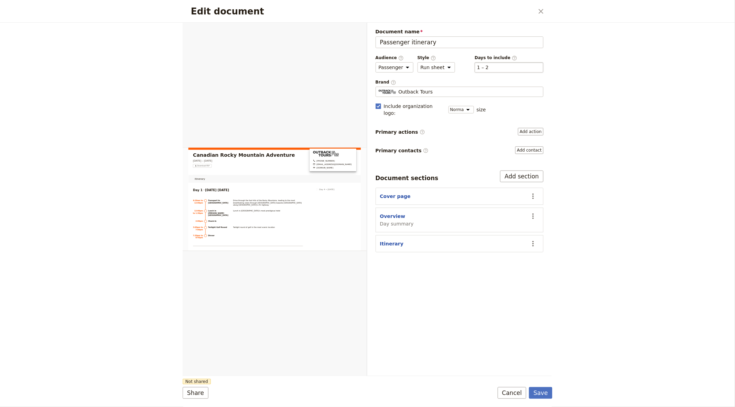
click at [507, 66] on div "​ 1 – 2 1, 2" at bounding box center [509, 67] width 69 height 10
click at [489, 66] on button "​ 1 – 2" at bounding box center [483, 67] width 12 height 7
click at [495, 98] on span "Day 3" at bounding box center [495, 100] width 14 height 7
type input "1, 2, 3"
checkbox input "true"
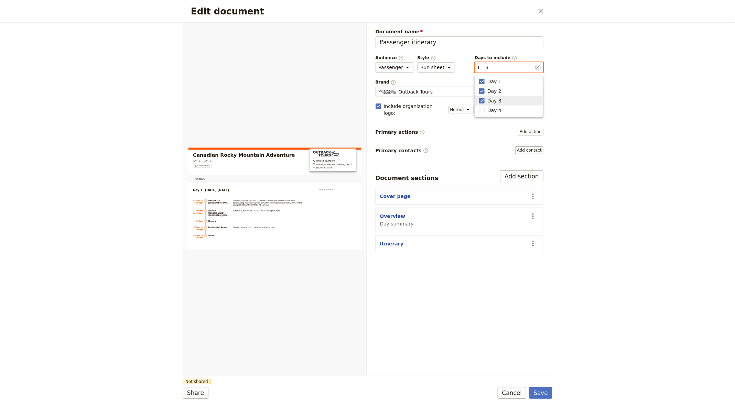
click at [498, 99] on span "Day 3" at bounding box center [495, 100] width 14 height 7
type input "1, 2"
checkbox input "false"
click at [497, 99] on span "Day 3" at bounding box center [495, 100] width 14 height 7
type input "1, 2, 3"
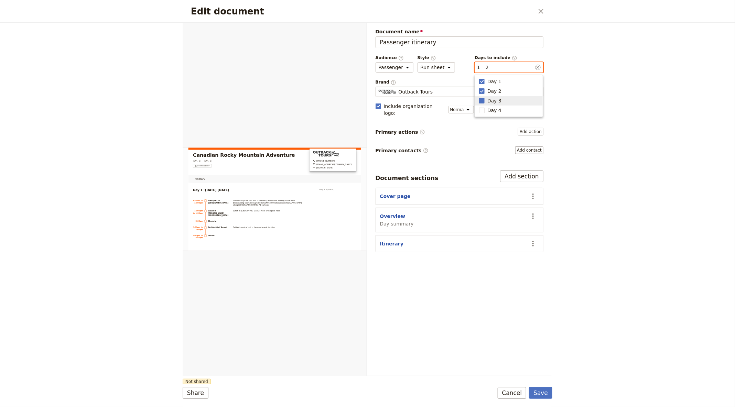
checkbox input "true"
click at [500, 90] on span "Day 2" at bounding box center [495, 91] width 14 height 7
type input "1, 3"
checkbox input "false"
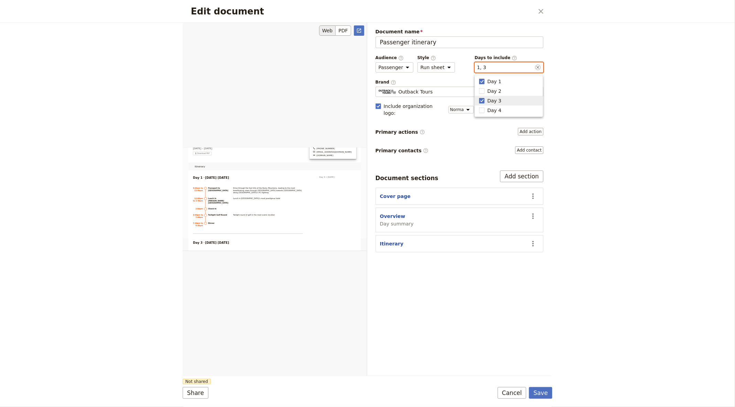
scroll to position [45, 0]
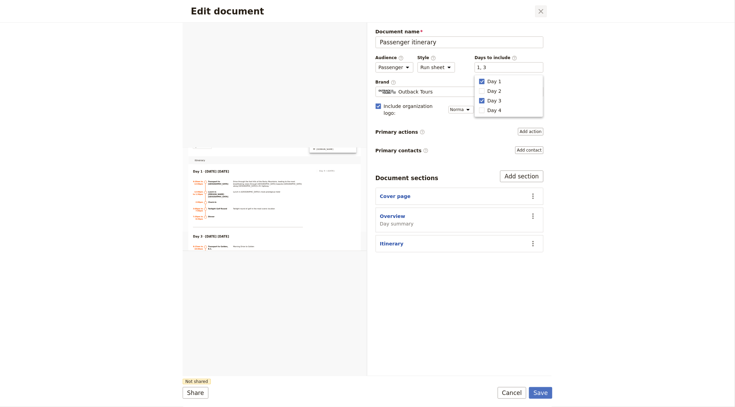
click at [540, 10] on icon "Close dialog" at bounding box center [541, 11] width 5 height 5
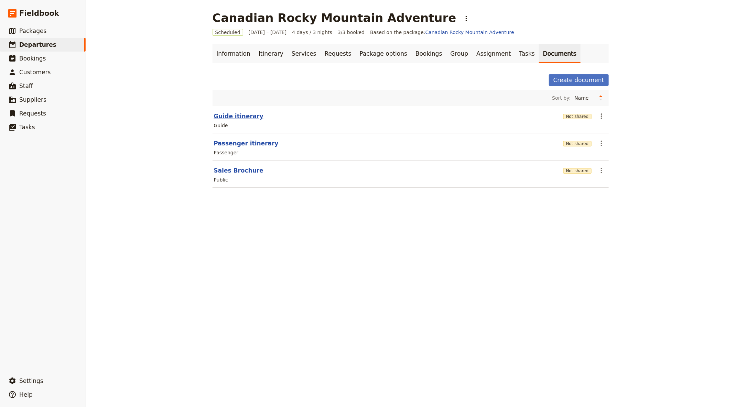
click at [244, 114] on button "Guide itinerary" at bounding box center [239, 116] width 50 height 8
select select "STAFF"
select select "RUN_SHEET"
select select "DEFAULT"
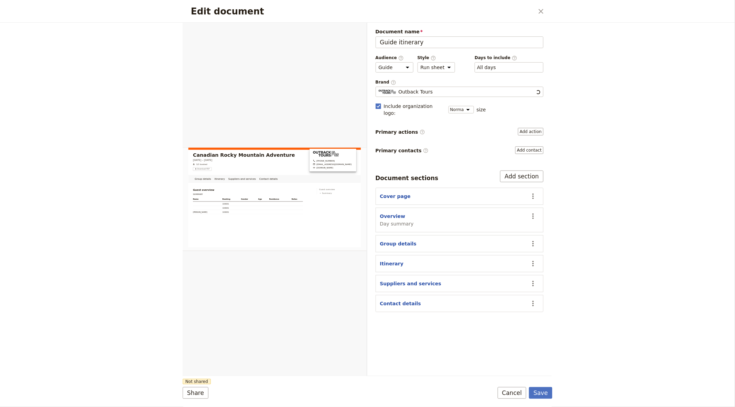
scroll to position [0, 0]
click at [539, 14] on icon "Close dialog" at bounding box center [541, 11] width 8 height 8
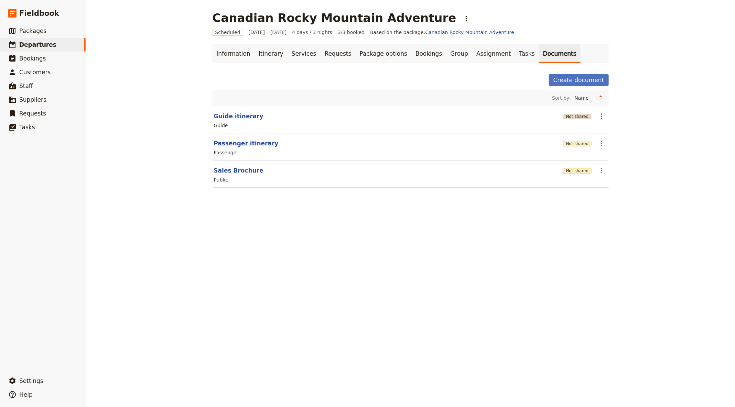
click at [578, 117] on button "Not shared" at bounding box center [578, 117] width 28 height 6
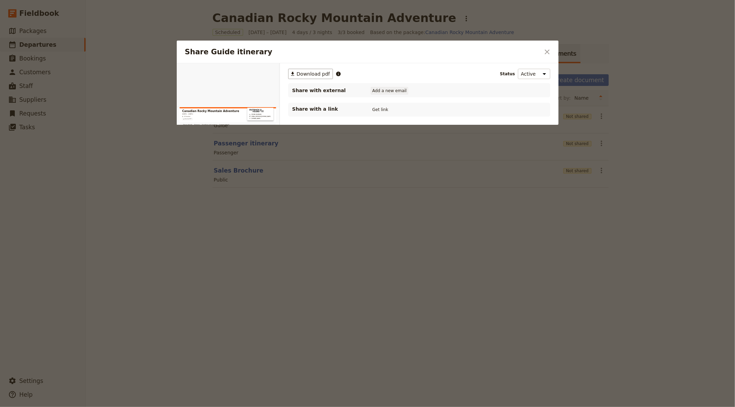
click at [389, 92] on button "Add a new email" at bounding box center [390, 91] width 38 height 8
click at [392, 88] on button "Add a new email" at bounding box center [390, 91] width 38 height 8
type input "[PERSON_NAME][EMAIL_ADDRESS][DOMAIN_NAME]"
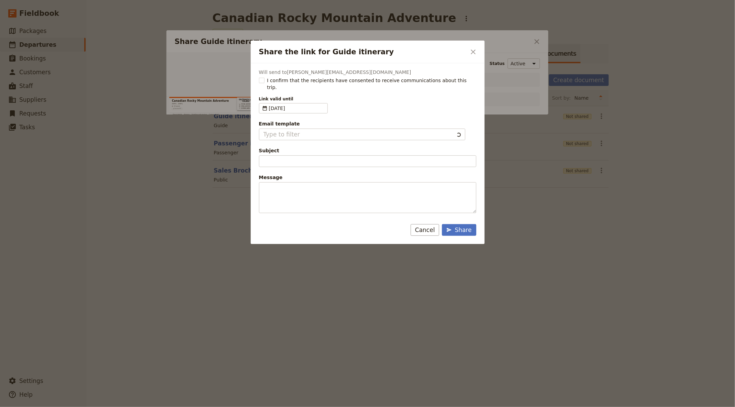
type input "Document shared with you: Guide itinerary - Canadian Rocky Mountain Adventure"
type textarea "Hi {{ contact_name }} Please use this private link to view the following docume…"
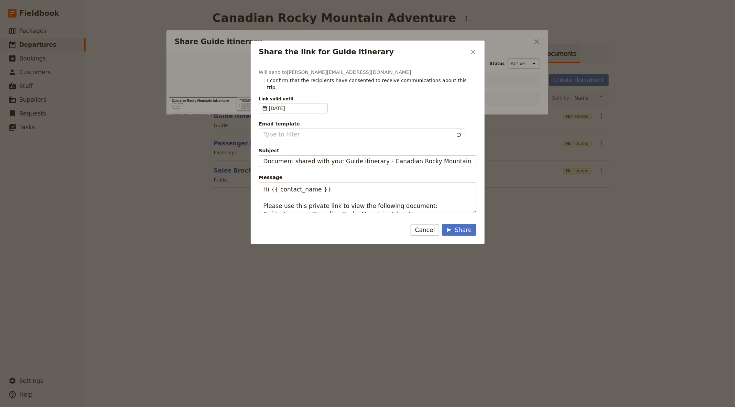
type input "Fieldbook default template"
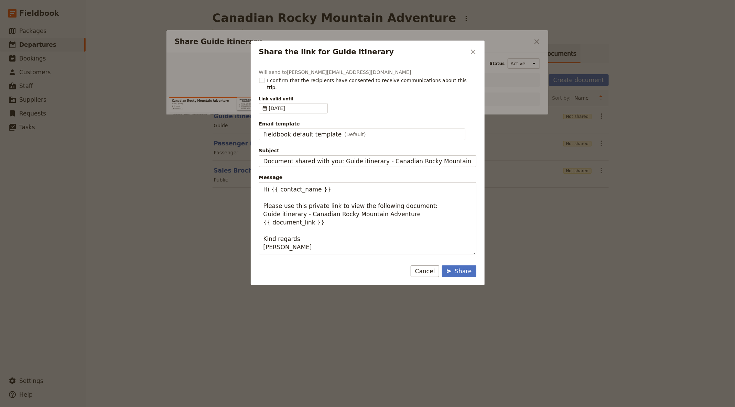
click at [278, 82] on span "I confirm that the recipients have consented to receive communications about th…" at bounding box center [371, 84] width 209 height 14
click at [259, 77] on input "I confirm that the recipients have consented to receive communications about th…" at bounding box center [259, 77] width 0 height 0
checkbox input "true"
click at [461, 267] on div "Share" at bounding box center [459, 271] width 25 height 8
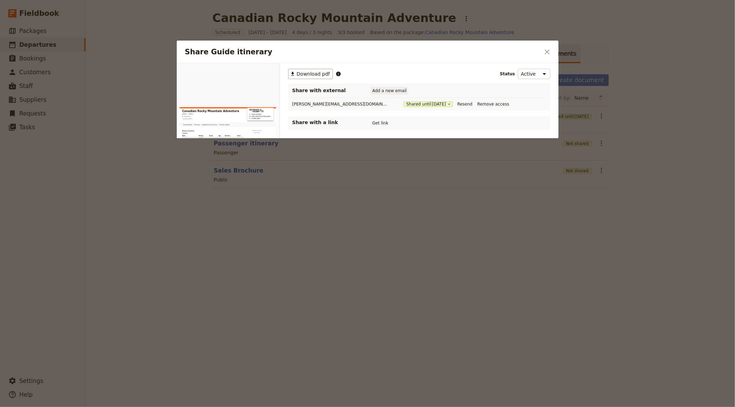
click at [392, 90] on button "Add a new email" at bounding box center [390, 91] width 38 height 8
type input "[PERSON_NAME][EMAIL_ADDRESS][DOMAIN_NAME]"
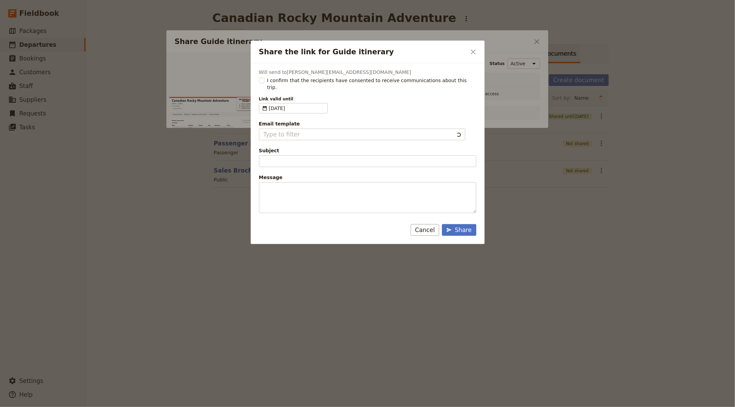
type input "Document shared with you: Guide itinerary - Canadian Rocky Mountain Adventure"
type textarea "Hi {{ contact_name }} Please use this private link to view the following docume…"
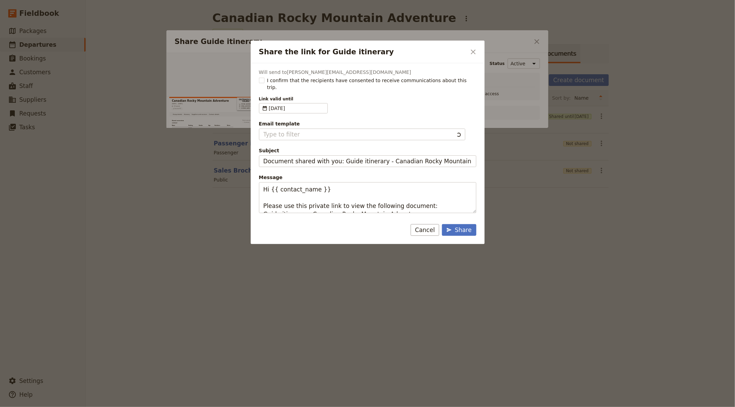
type input "Fieldbook default template"
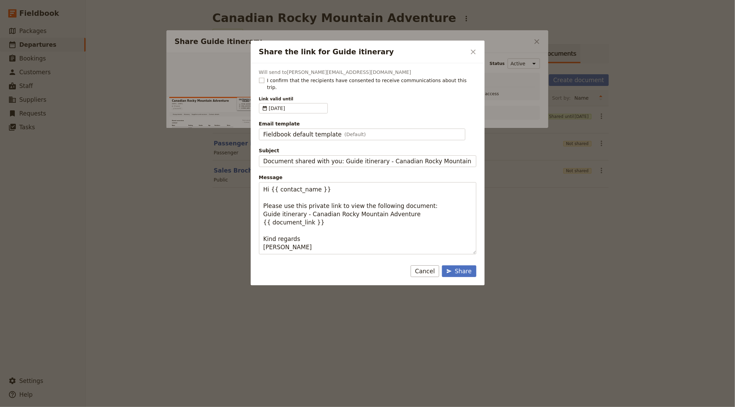
click at [284, 80] on span "I confirm that the recipients have consented to receive communications about th…" at bounding box center [371, 84] width 209 height 14
click at [259, 77] on input "I confirm that the recipients have consented to receive communications about th…" at bounding box center [259, 77] width 0 height 0
checkbox input "true"
click at [457, 267] on div "Share" at bounding box center [459, 271] width 25 height 8
